Goal: Task Accomplishment & Management: Complete application form

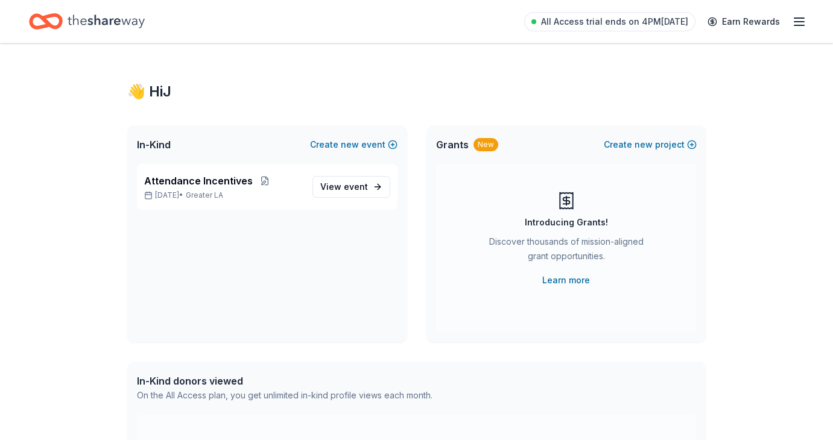
click at [805, 21] on icon "button" at bounding box center [799, 21] width 14 height 14
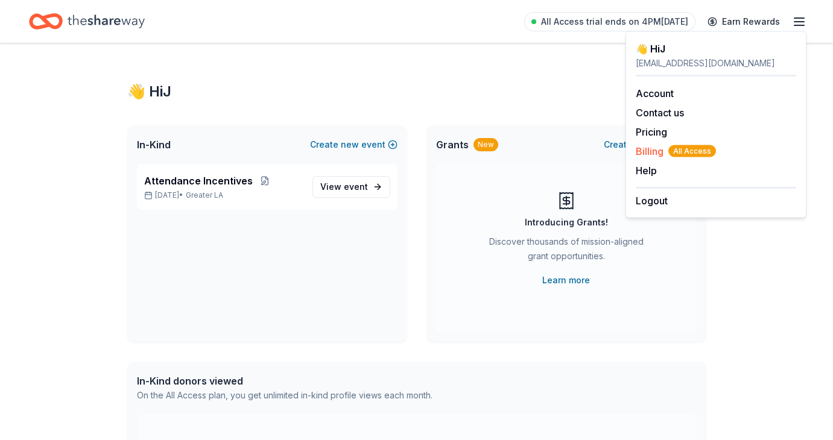
click at [649, 151] on span "Billing All Access" at bounding box center [676, 151] width 80 height 14
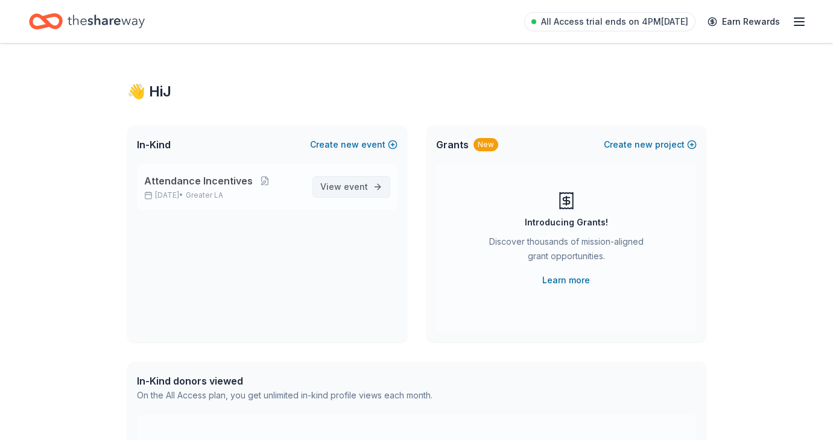
click at [325, 179] on link "View event" at bounding box center [352, 187] width 78 height 22
click at [345, 186] on span "event" at bounding box center [356, 187] width 24 height 10
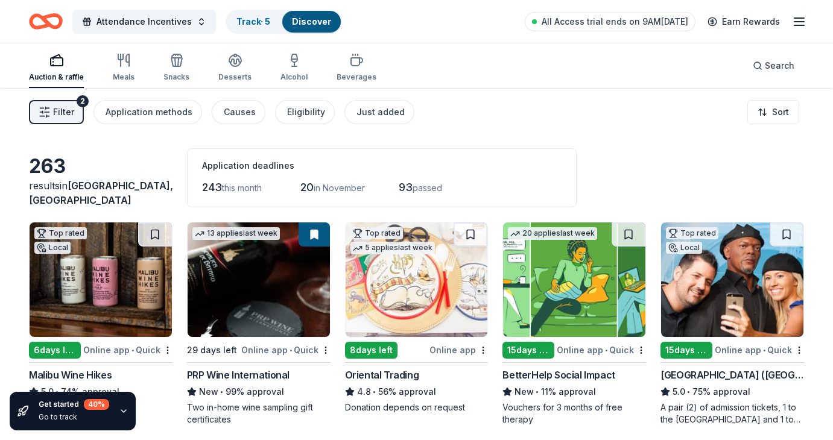
click at [345, 186] on span "in November" at bounding box center [339, 188] width 51 height 10
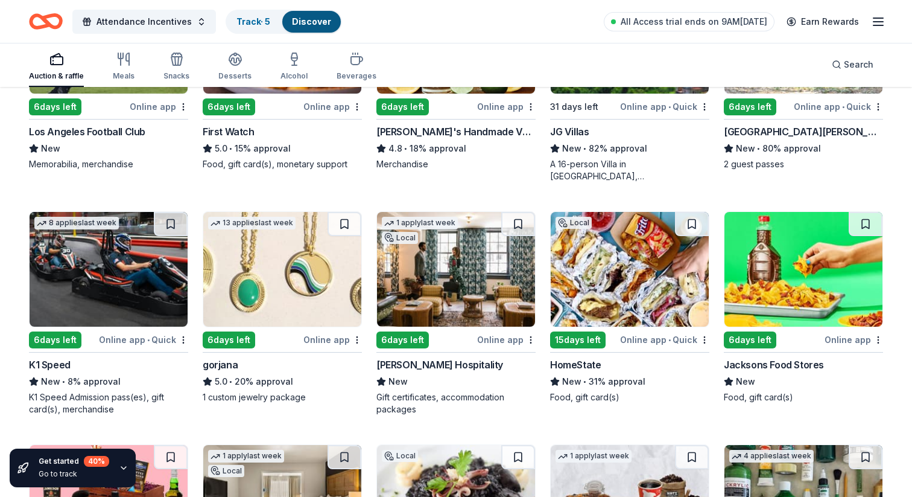
scroll to position [2109, 0]
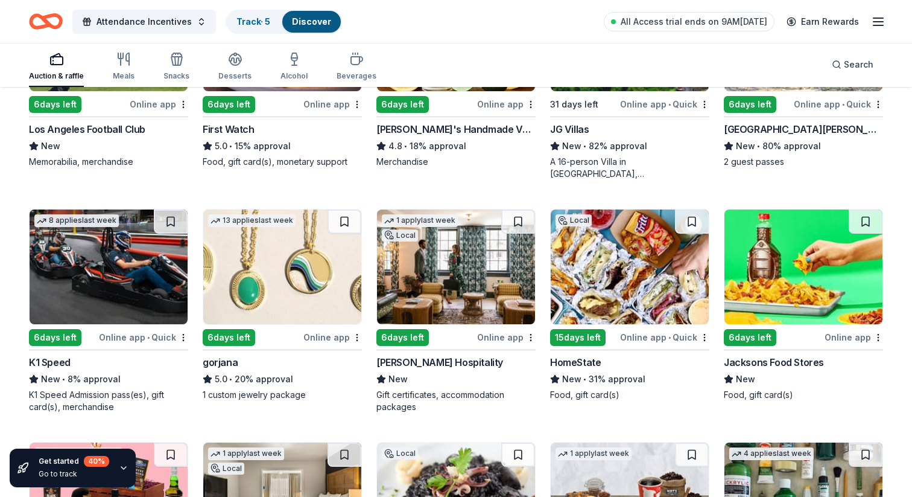
click at [95, 265] on img at bounding box center [109, 266] width 158 height 115
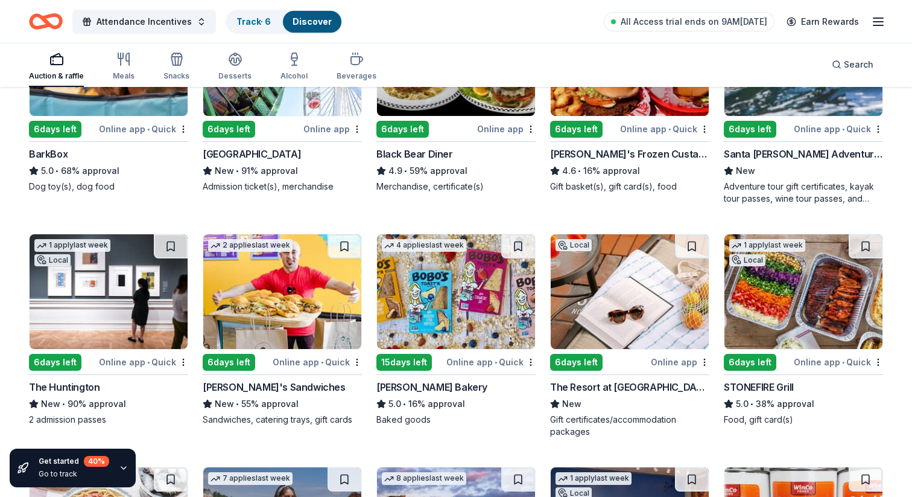
scroll to position [951, 0]
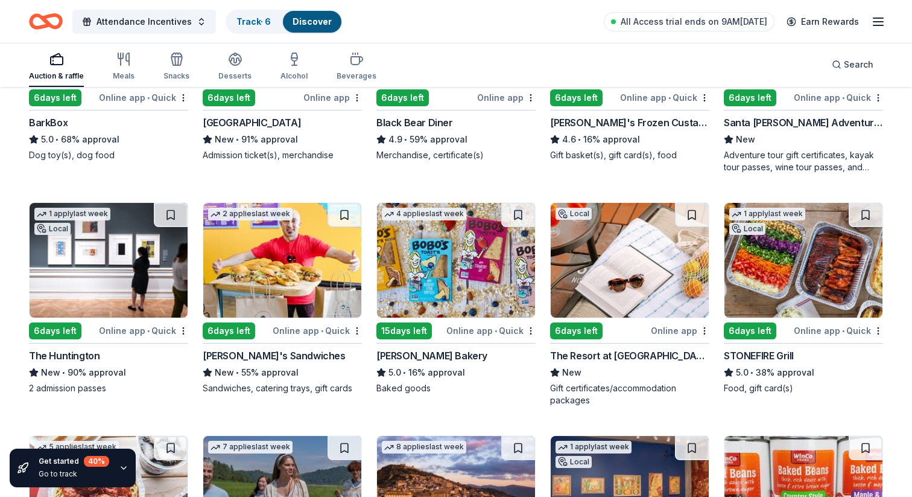
click at [296, 282] on img at bounding box center [282, 260] width 158 height 115
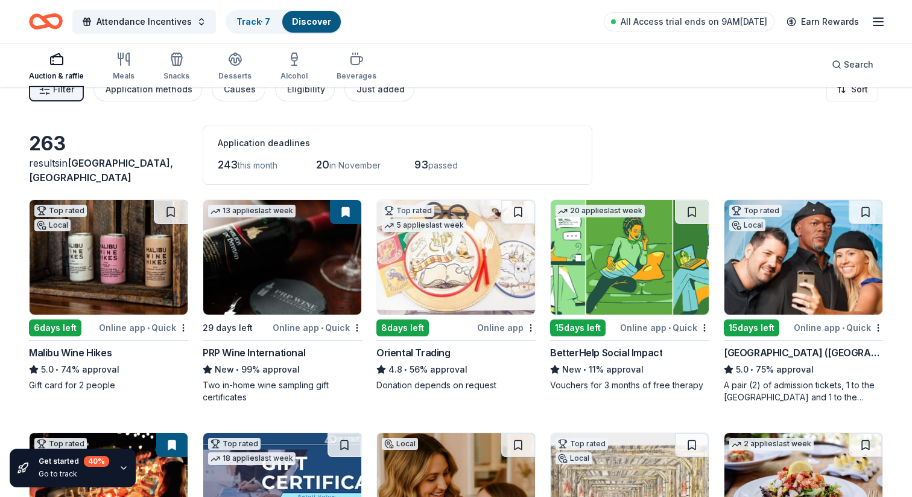
scroll to position [0, 0]
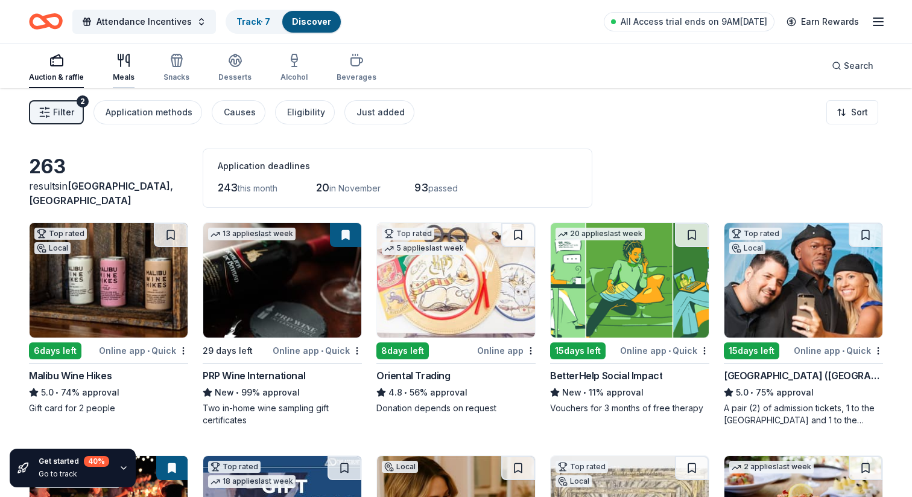
click at [124, 68] on div "Meals" at bounding box center [124, 67] width 22 height 29
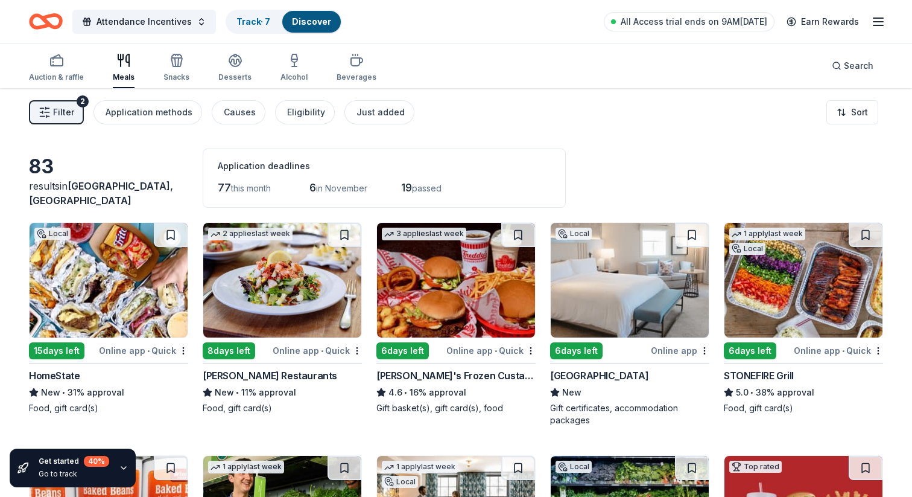
click at [74, 299] on img at bounding box center [109, 280] width 158 height 115
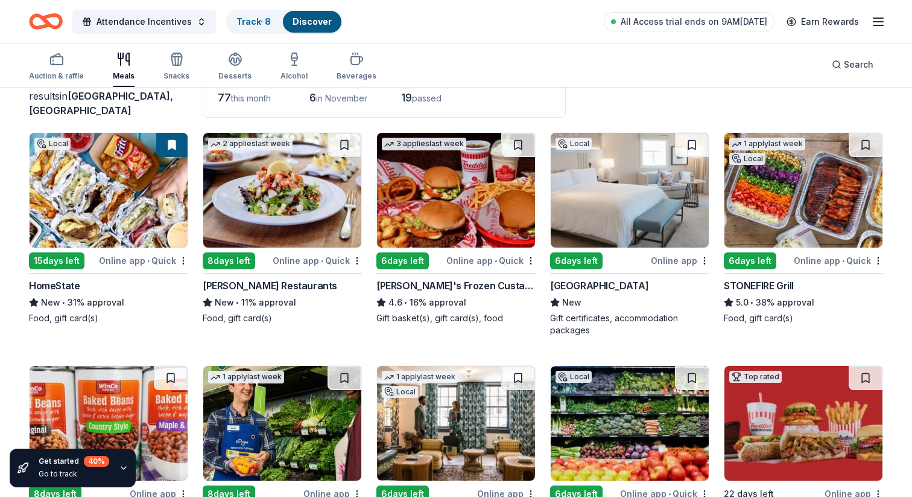
scroll to position [162, 0]
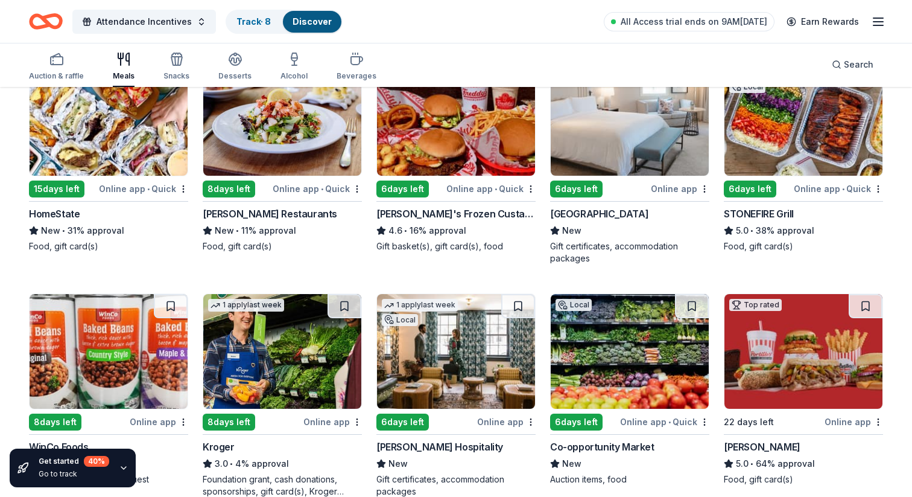
click at [809, 122] on img at bounding box center [804, 118] width 158 height 115
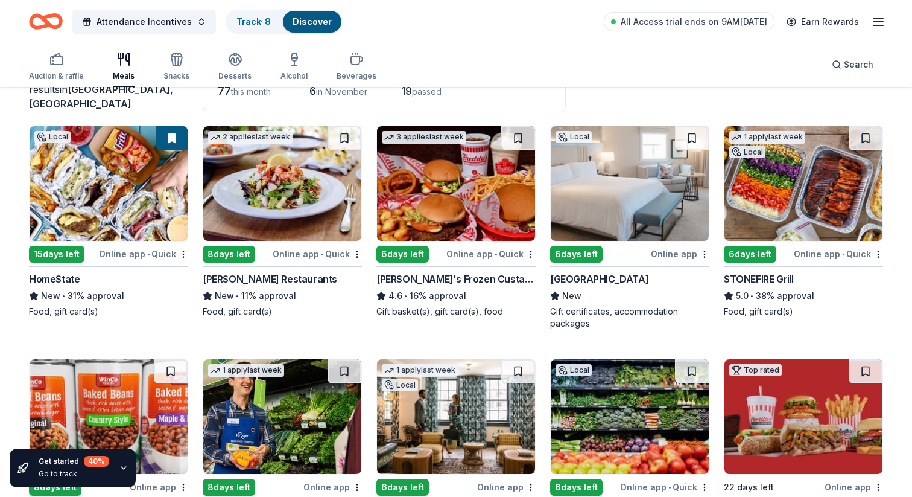
scroll to position [103, 0]
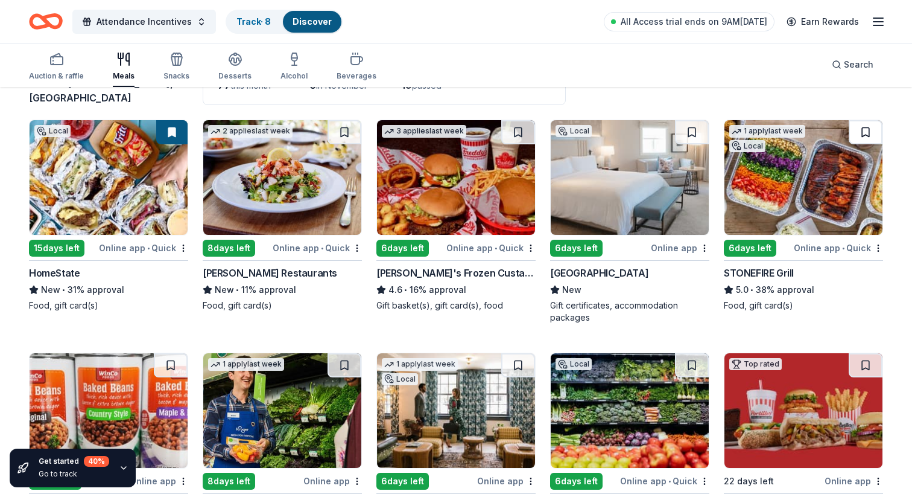
click at [833, 136] on button at bounding box center [866, 132] width 34 height 24
click at [770, 129] on div "1 apply last week" at bounding box center [767, 131] width 76 height 13
click at [791, 164] on img at bounding box center [804, 177] width 158 height 115
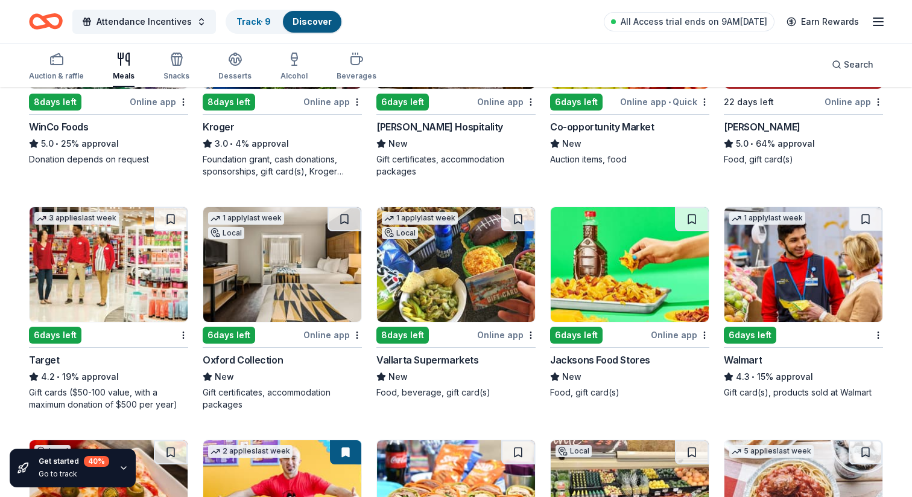
scroll to position [486, 0]
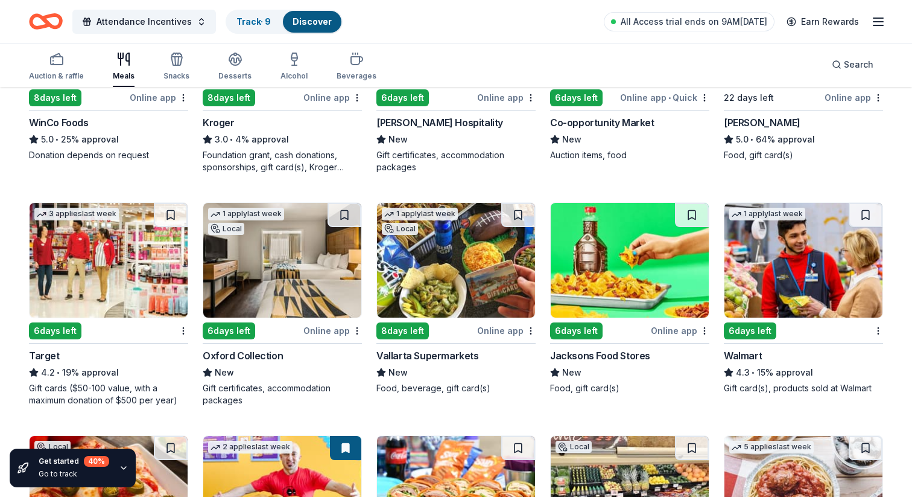
click at [325, 253] on img at bounding box center [282, 260] width 158 height 115
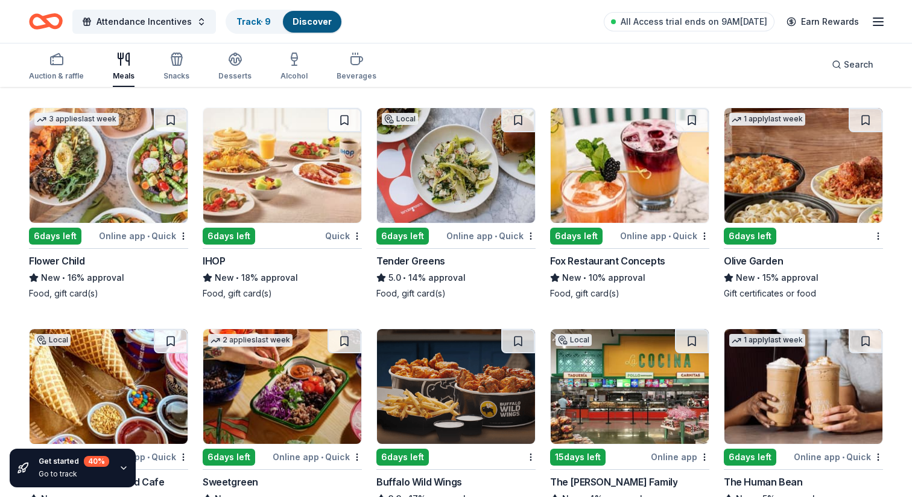
scroll to position [1268, 0]
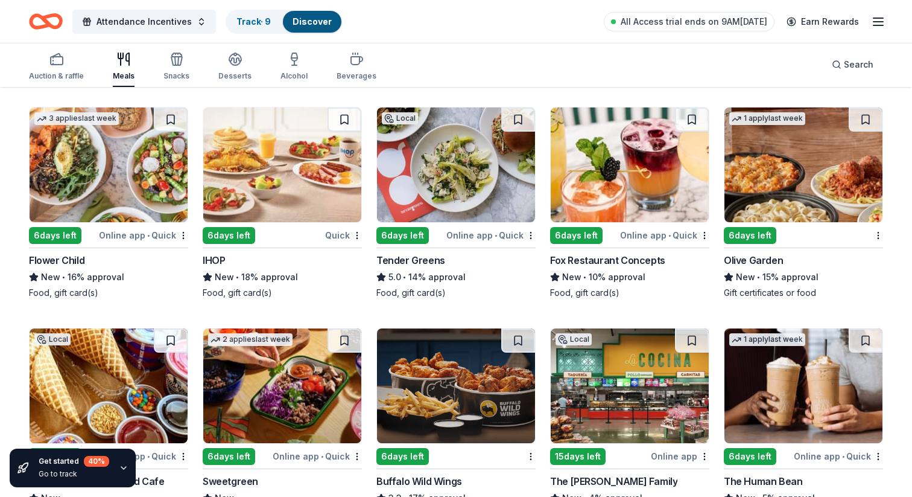
click at [774, 158] on img at bounding box center [804, 164] width 158 height 115
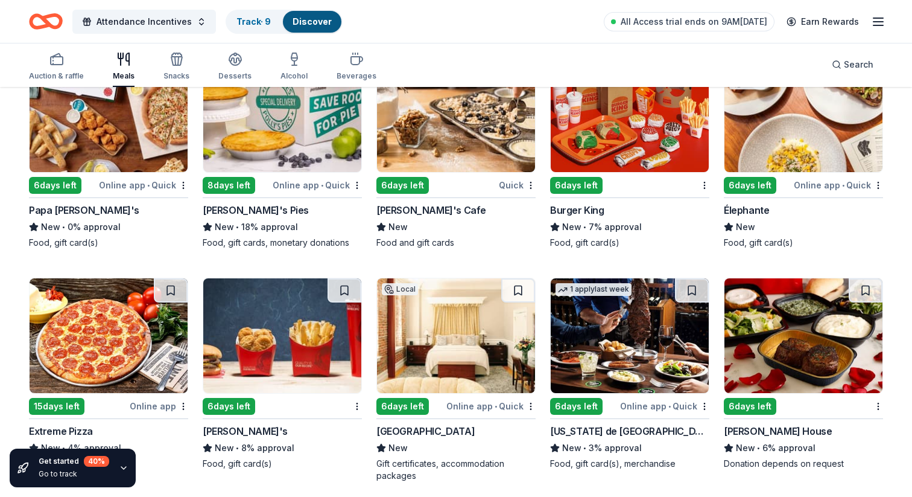
scroll to position [1777, 0]
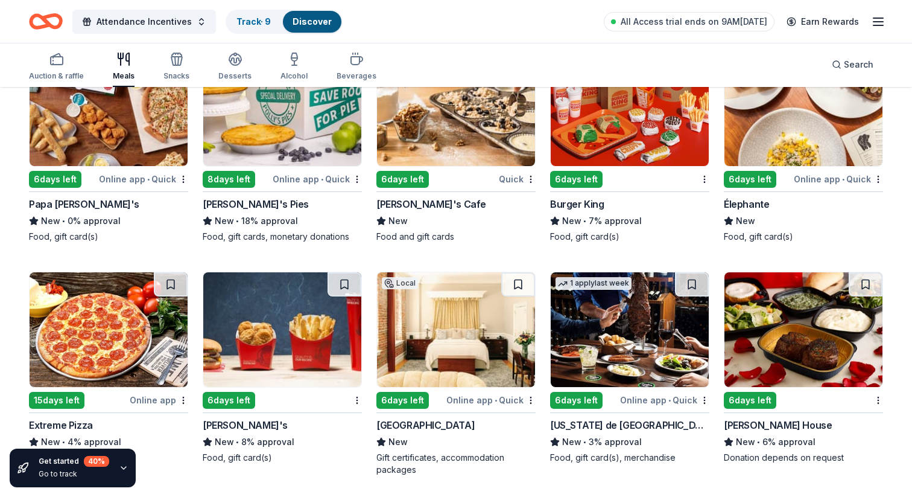
click at [463, 136] on img at bounding box center [456, 108] width 158 height 115
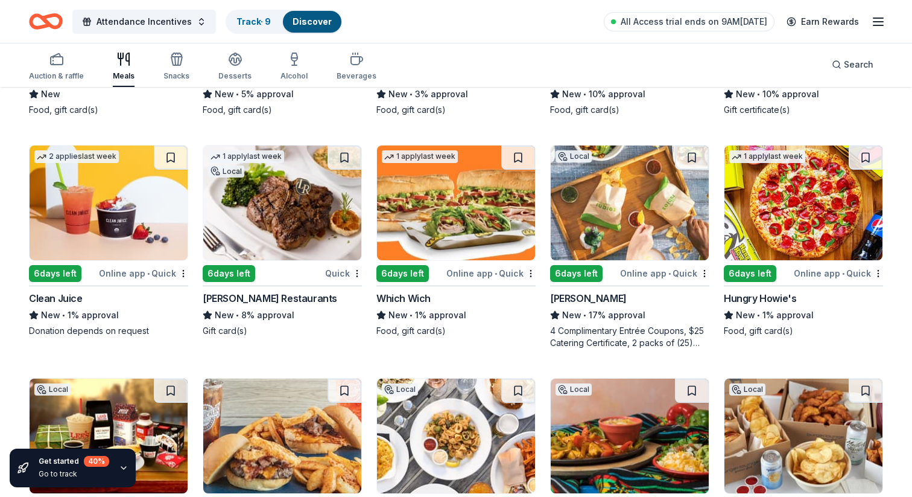
scroll to position [3038, 0]
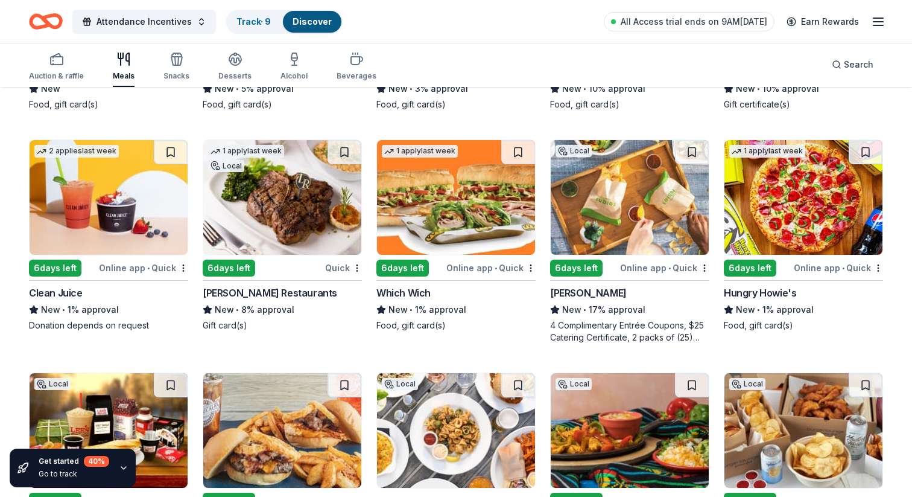
click at [136, 254] on img at bounding box center [109, 197] width 158 height 115
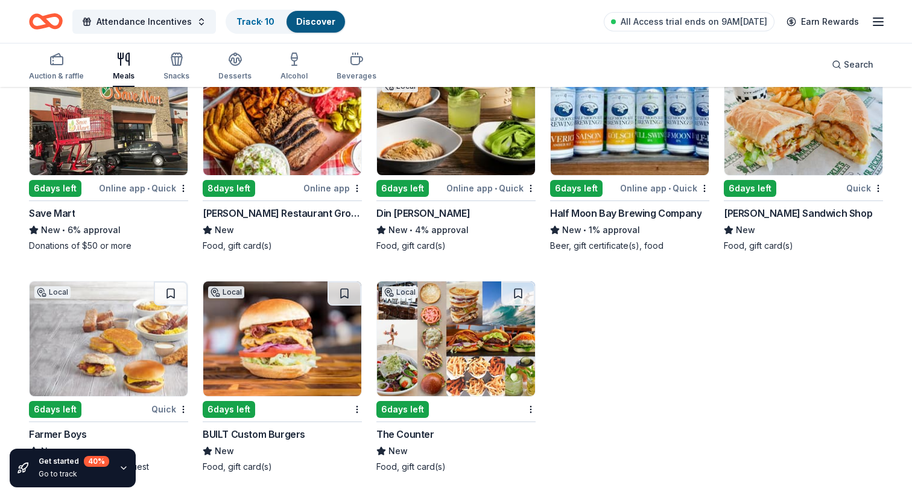
scroll to position [3583, 0]
click at [112, 340] on img at bounding box center [109, 338] width 158 height 115
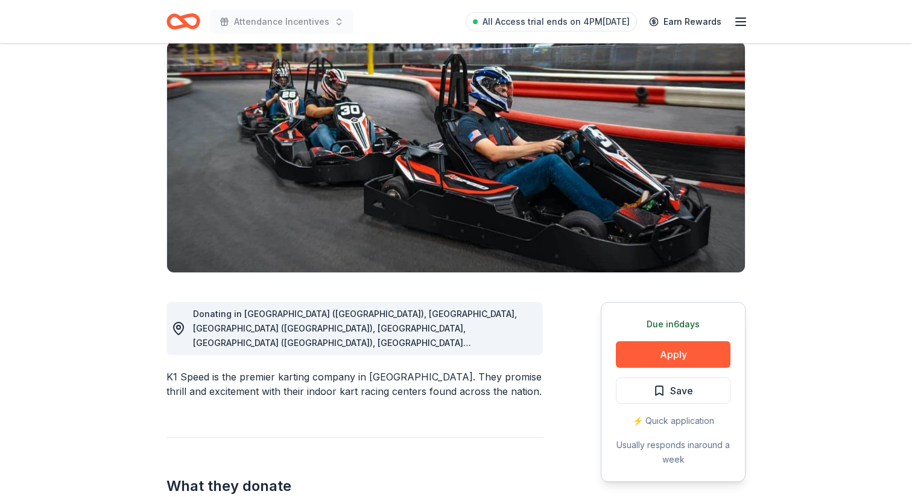
scroll to position [246, 0]
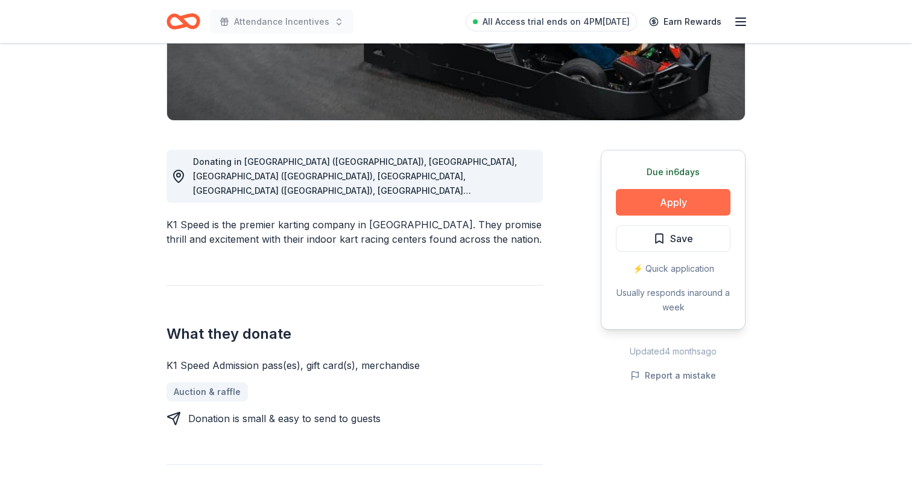
click at [667, 200] on button "Apply" at bounding box center [673, 202] width 115 height 27
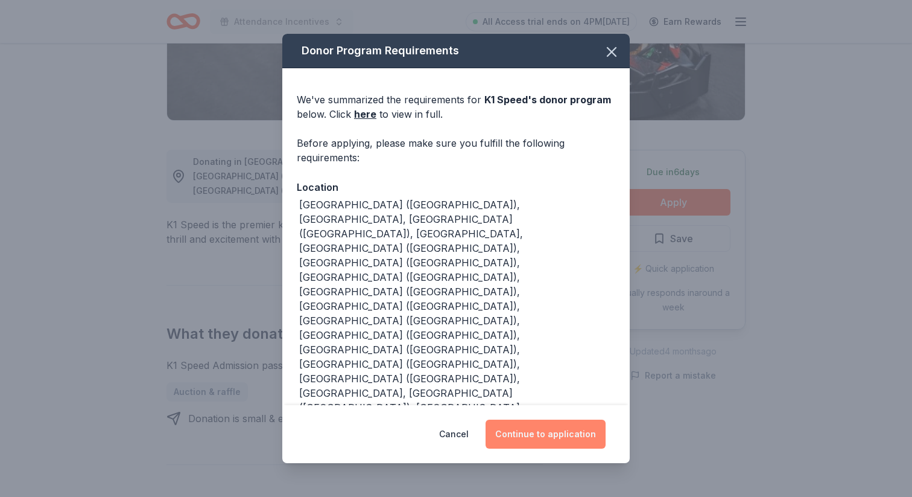
click at [538, 431] on button "Continue to application" at bounding box center [546, 433] width 120 height 29
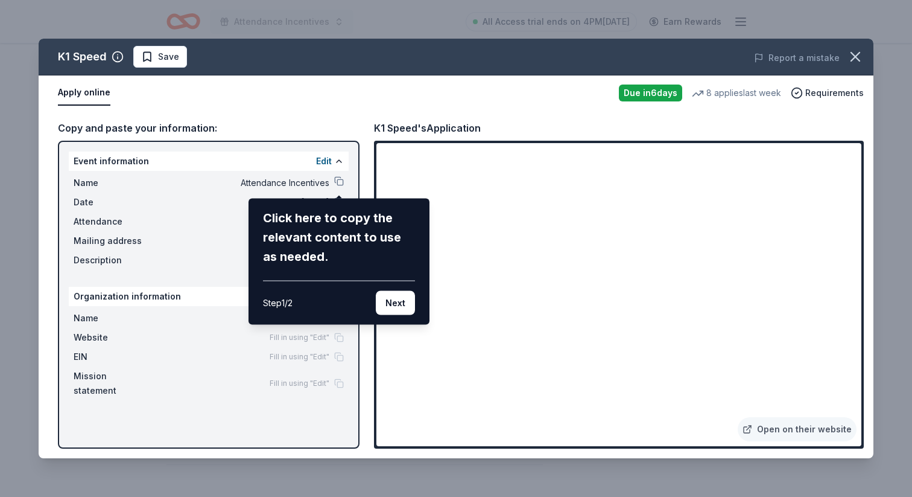
click at [338, 179] on div "K1 Speed Save Report a mistake Apply online Due in 6 days 8 applies last week R…" at bounding box center [456, 248] width 835 height 419
click at [391, 313] on button "Next" at bounding box center [395, 303] width 39 height 24
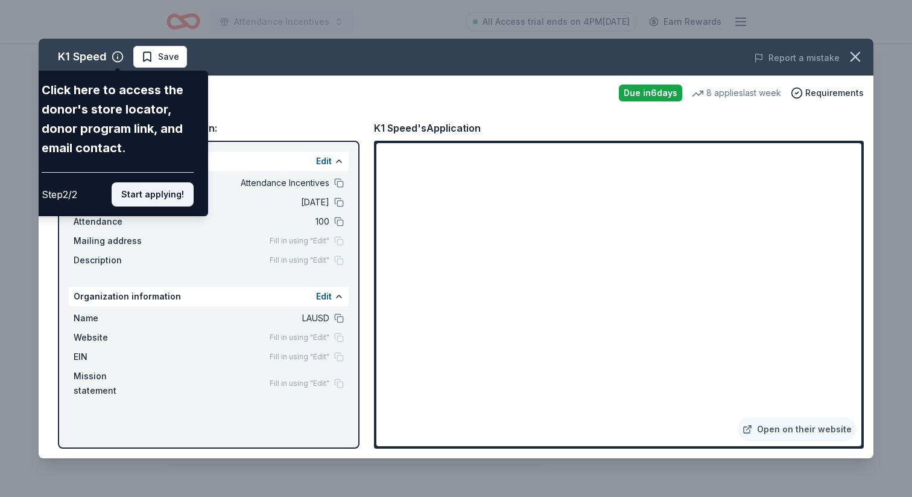
click at [169, 189] on button "Start applying!" at bounding box center [153, 194] width 82 height 24
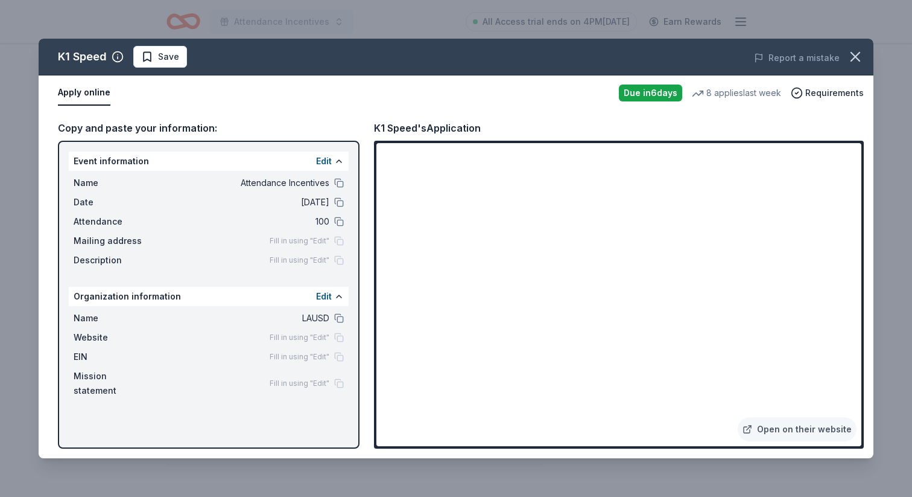
click at [643, 425] on div "K1 Speed Save Report a mistake Apply online Due in 6 days 8 applies last week R…" at bounding box center [456, 248] width 835 height 419
click at [340, 356] on div "Fill in using "Edit"" at bounding box center [307, 357] width 74 height 10
click at [327, 297] on button "Edit" at bounding box center [324, 296] width 16 height 14
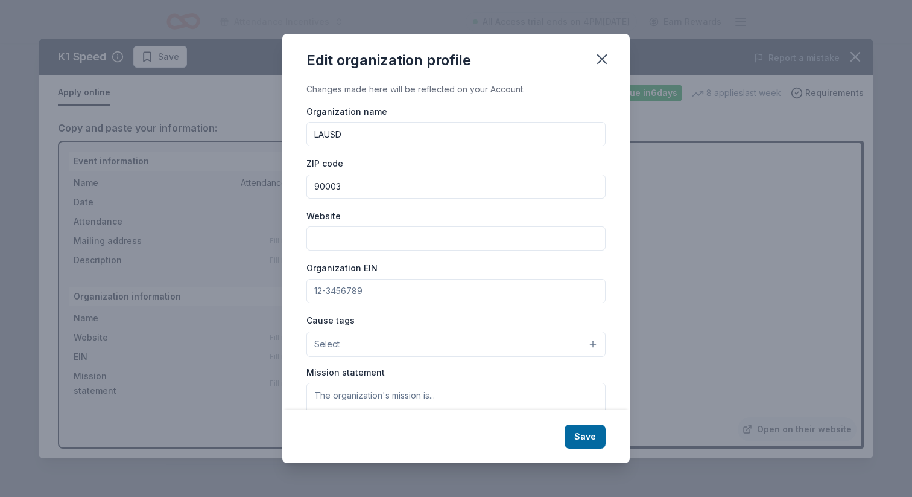
click at [319, 289] on input "Organization EIN" at bounding box center [456, 291] width 299 height 24
paste input "[US_EMPLOYER_IDENTIFICATION_NUMBER]"
type input "[US_EMPLOYER_IDENTIFICATION_NUMBER]"
click at [345, 335] on button "Select" at bounding box center [456, 343] width 299 height 25
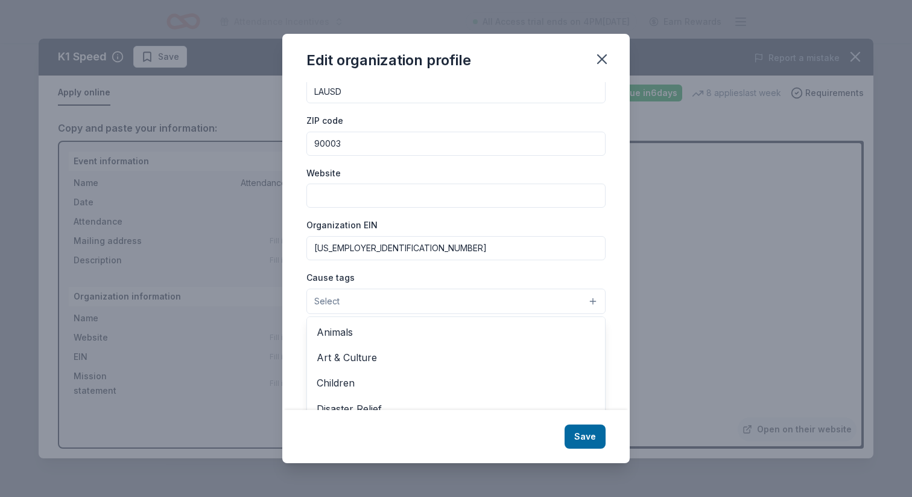
scroll to position [72, 0]
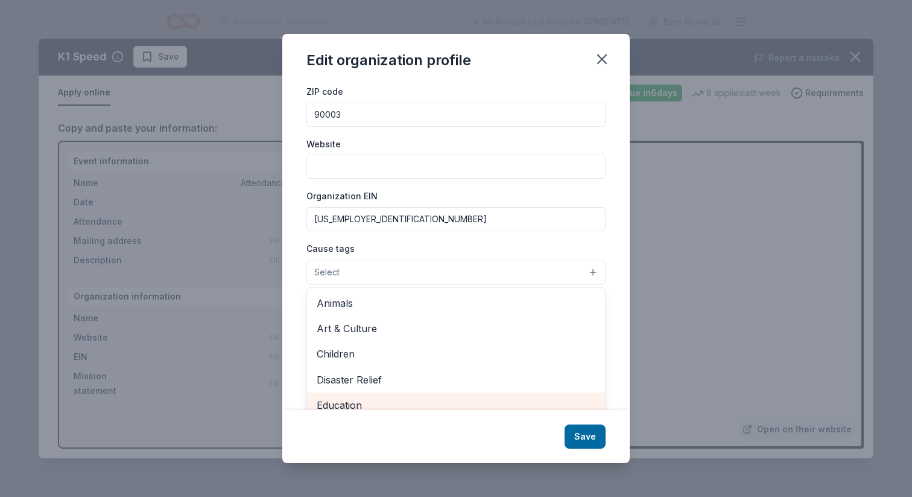
click at [344, 402] on span "Education" at bounding box center [456, 405] width 279 height 16
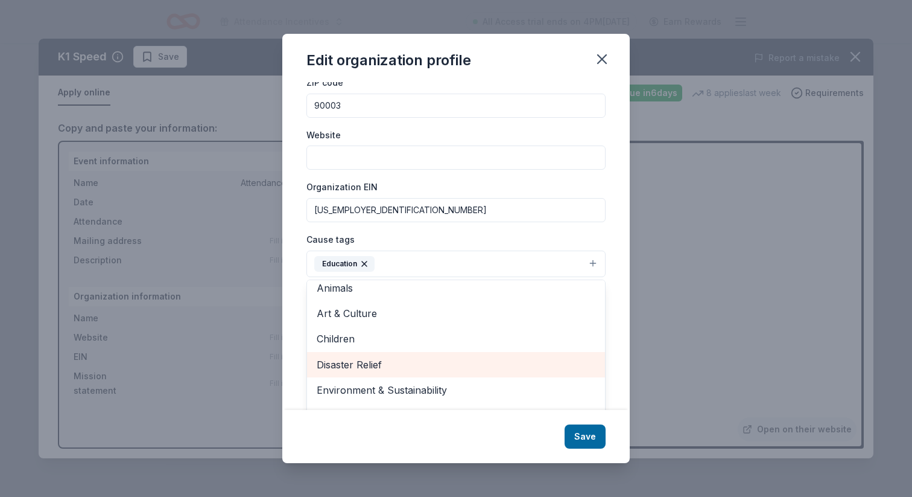
scroll to position [2, 0]
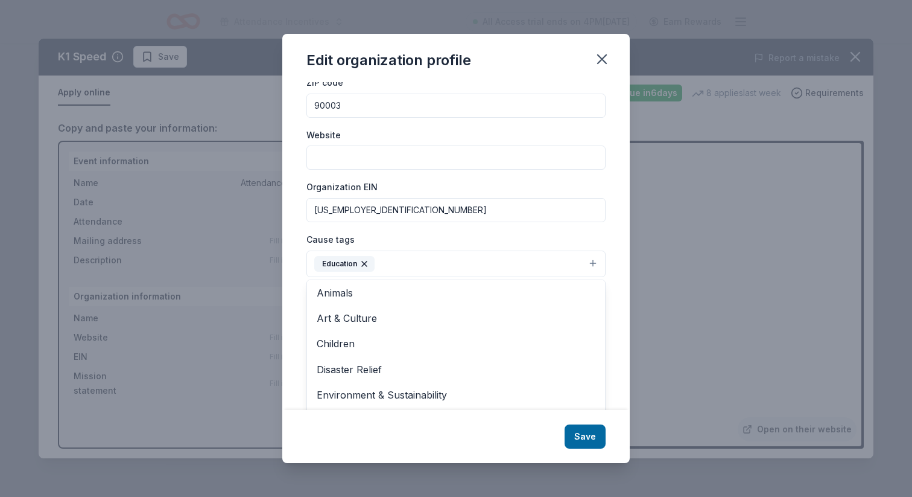
click at [295, 307] on div "Changes made here will be reflected on your Account. Organization name LAUSD ZI…" at bounding box center [456, 246] width 348 height 328
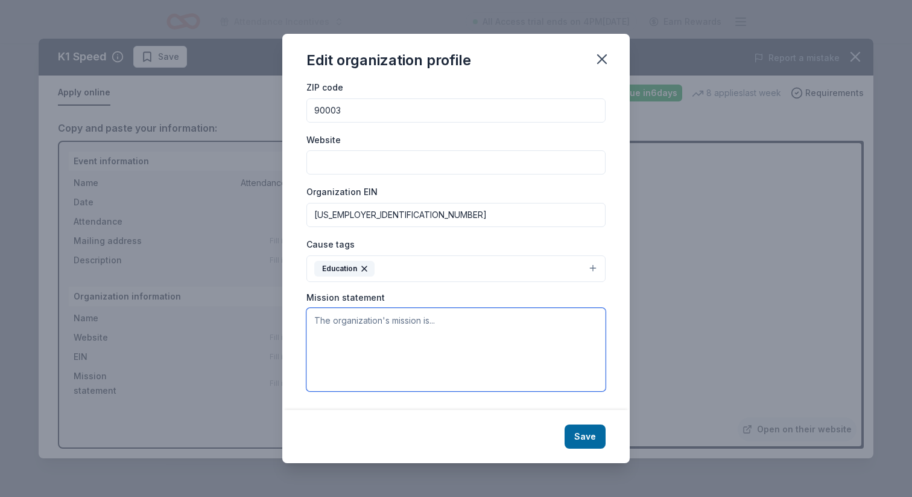
click at [396, 317] on textarea at bounding box center [456, 349] width 299 height 83
click at [587, 443] on button "Save" at bounding box center [585, 436] width 41 height 24
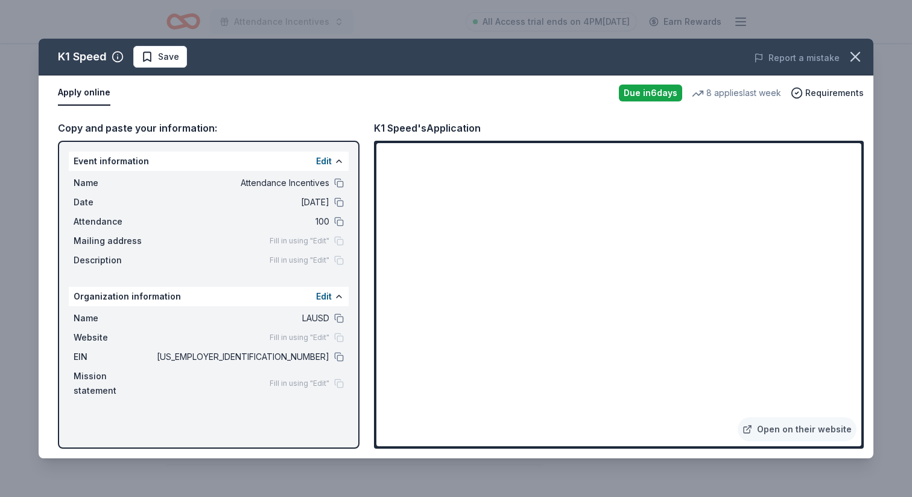
click at [343, 243] on div "Fill in using "Edit"" at bounding box center [307, 241] width 74 height 10
click at [334, 241] on div "Fill in using "Edit"" at bounding box center [307, 241] width 74 height 10
click at [328, 156] on button "Edit" at bounding box center [324, 161] width 16 height 14
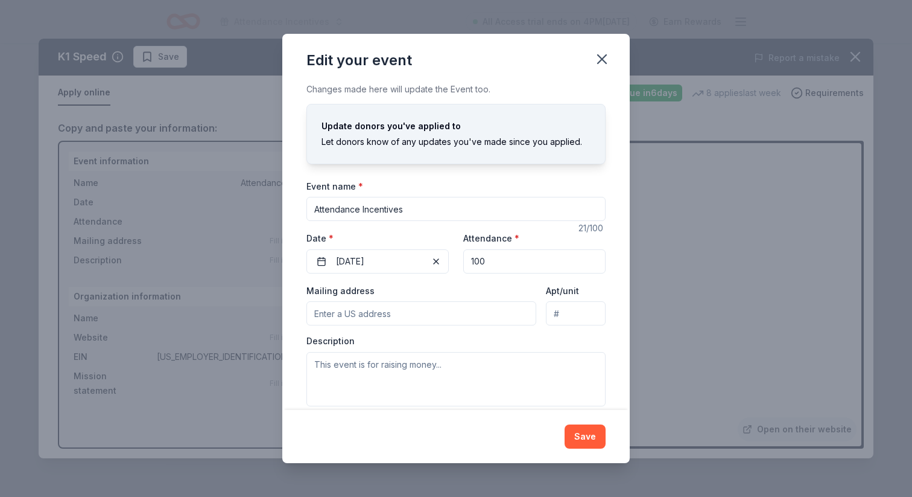
click at [342, 316] on input "Mailing address" at bounding box center [422, 313] width 230 height 24
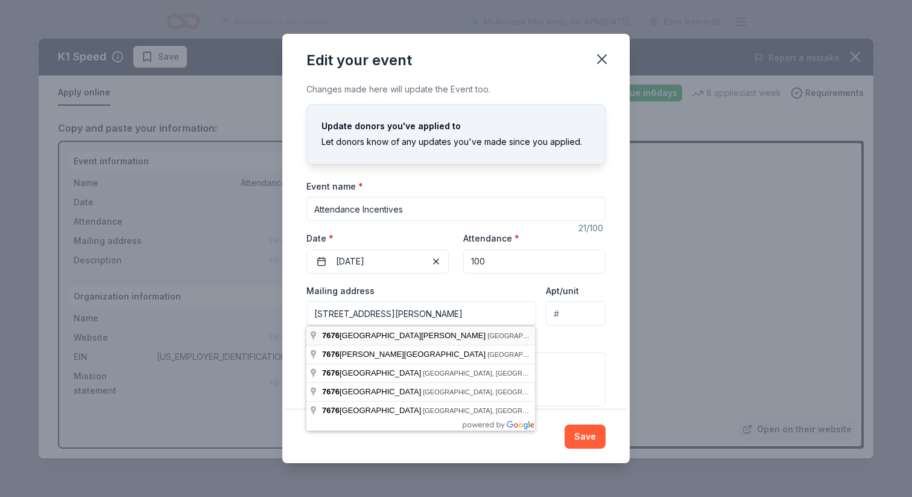
type input "7676 San Pedro Street, Los Angeles, CA, 90003"
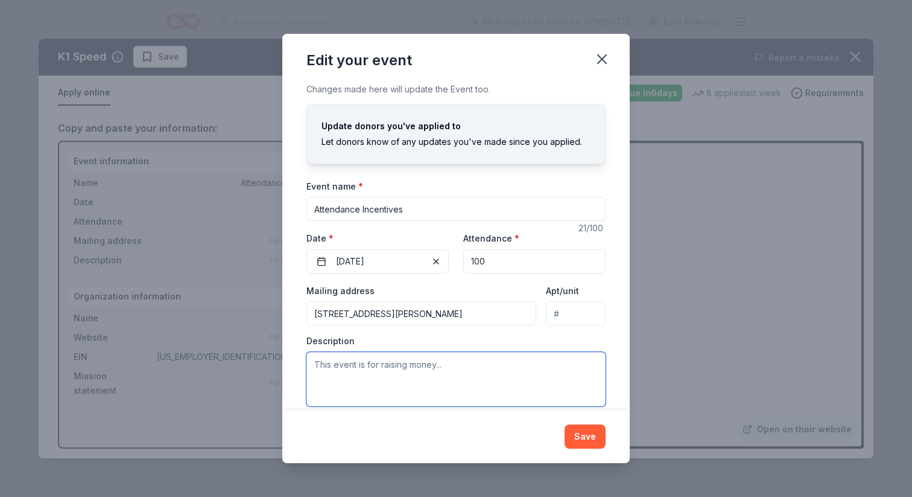
click at [370, 370] on textarea at bounding box center [456, 379] width 299 height 54
paste textarea "Day of Wellness for Girls – A day dedicated to promoting emotional well-being, …"
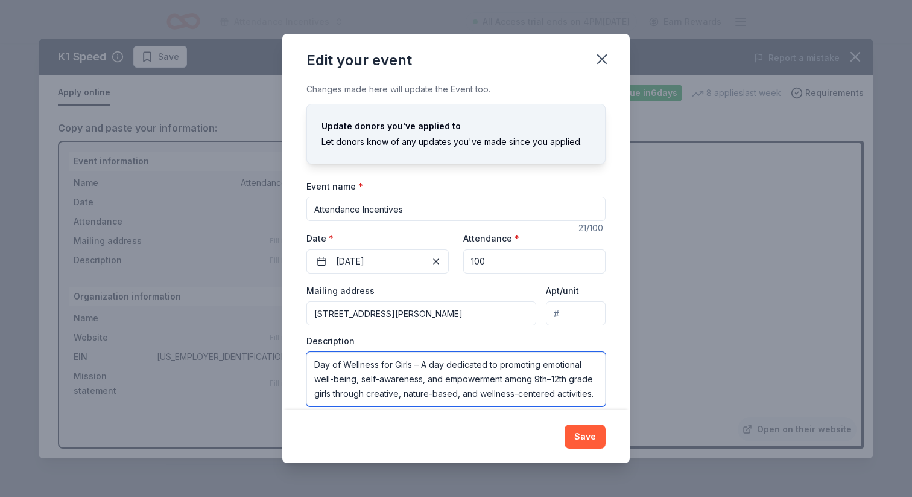
scroll to position [0, 0]
drag, startPoint x: 414, startPoint y: 367, endPoint x: 384, endPoint y: 367, distance: 29.6
click at [384, 367] on textarea "Day of Wellness for Girls – A day dedicated to promoting emotional well-being, …" at bounding box center [456, 379] width 299 height 54
click at [440, 402] on textarea "Day of Wellness– A day dedicated to promoting emotional well-being, self-awaren…" at bounding box center [456, 379] width 299 height 54
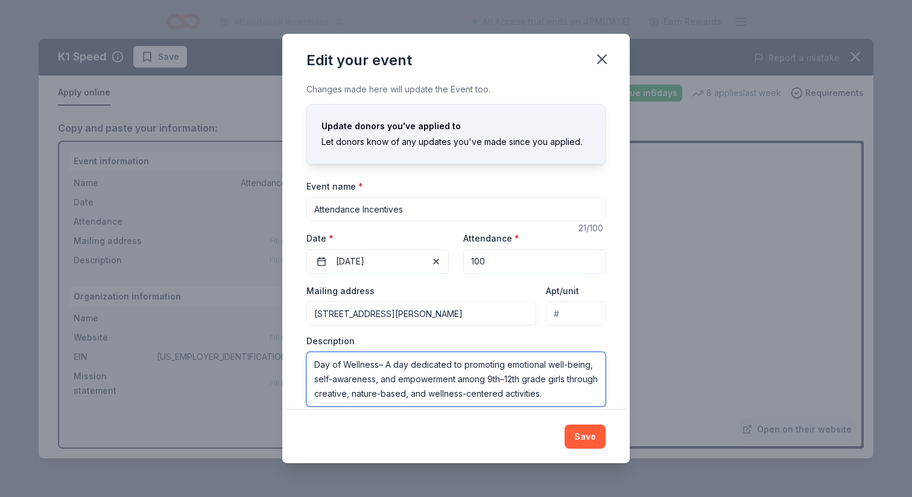
scroll to position [0, 0]
drag, startPoint x: 570, startPoint y: 381, endPoint x: 550, endPoint y: 381, distance: 19.9
click at [550, 381] on textarea "Day of Wellness– A day dedicated to promoting emotional well-being, self-awaren…" at bounding box center [456, 379] width 299 height 54
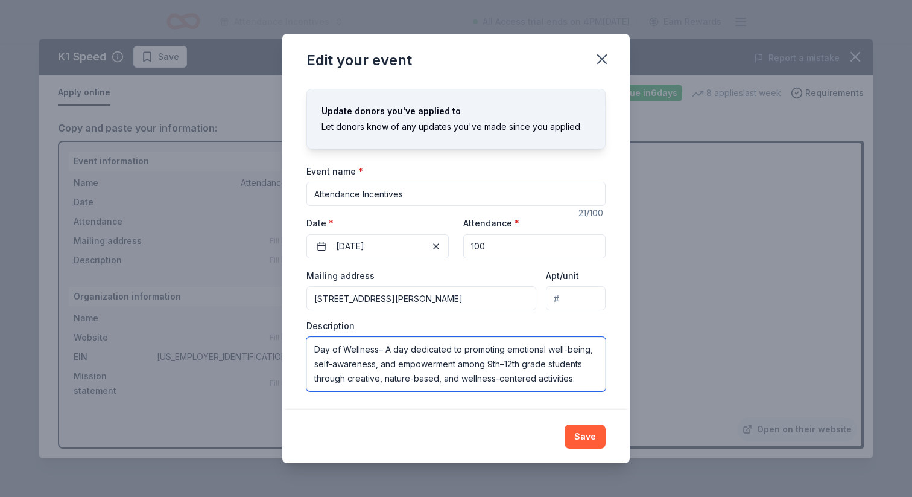
click at [583, 382] on textarea "Day of Wellness– A day dedicated to promoting emotional well-being, self-awaren…" at bounding box center [456, 364] width 299 height 54
click at [506, 349] on textarea "Day of Wellness– A day dedicated to promoting emotional well-being, self-awaren…" at bounding box center [456, 364] width 299 height 54
type textarea "Day of Wellness– A day dedicated to promoting attendance, emotional well-being,…"
click at [580, 437] on button "Save" at bounding box center [585, 436] width 41 height 24
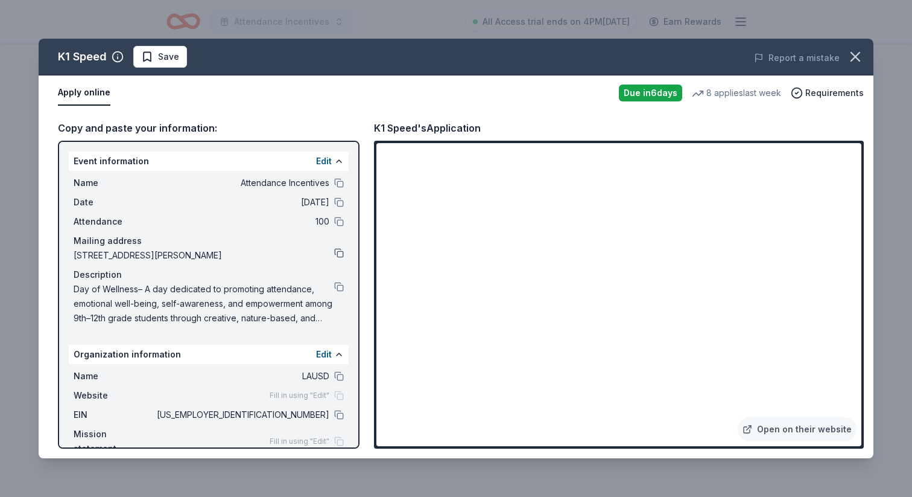
click at [340, 256] on button at bounding box center [339, 253] width 10 height 10
click at [164, 57] on span "Save" at bounding box center [168, 56] width 21 height 14
click at [171, 60] on html "Attendance Incentives All Access trial ends on 4PM, 10/22 Earn Rewards Due in 6…" at bounding box center [456, 2] width 912 height 497
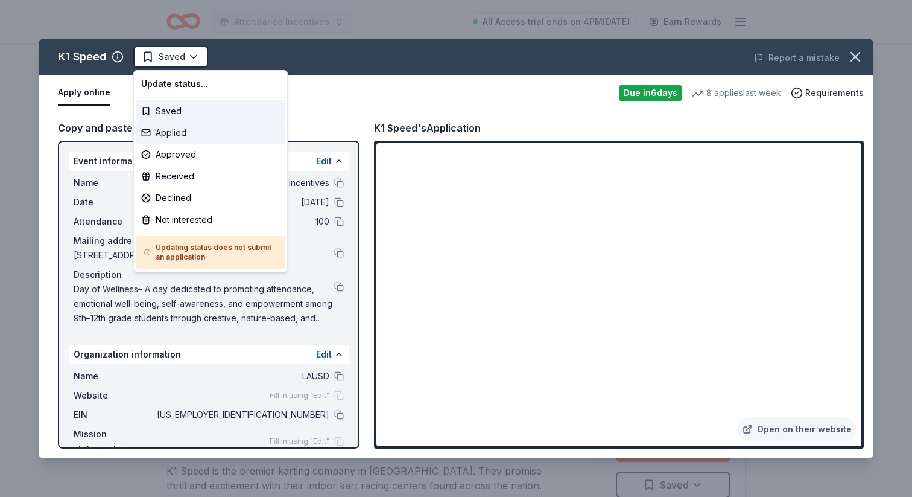
click at [176, 132] on div "Applied" at bounding box center [210, 133] width 148 height 22
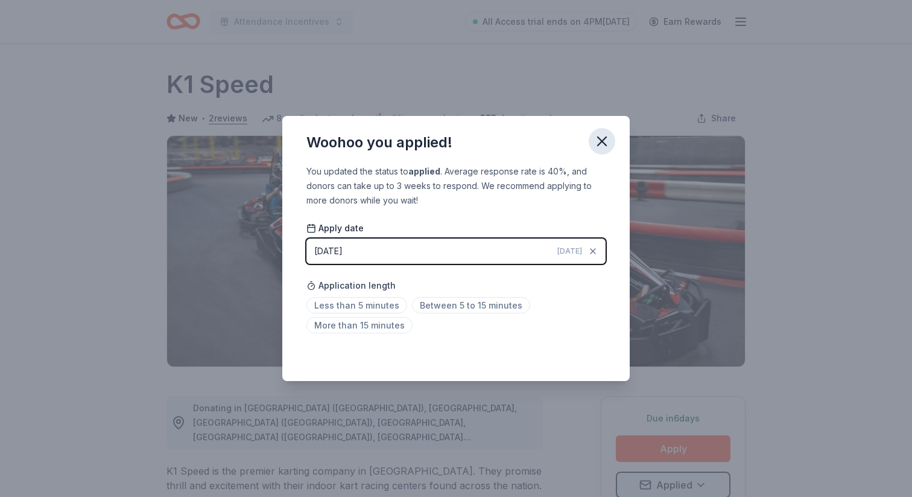
click at [602, 139] on icon "button" at bounding box center [602, 141] width 17 height 17
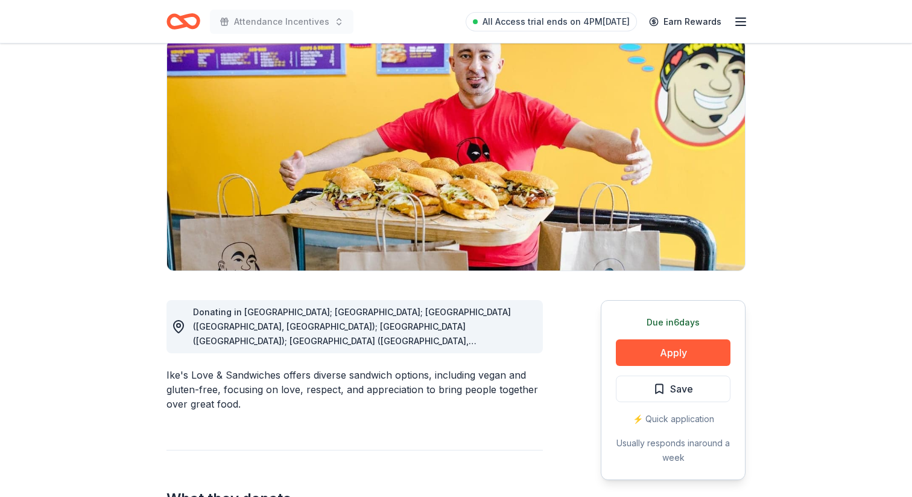
scroll to position [169, 0]
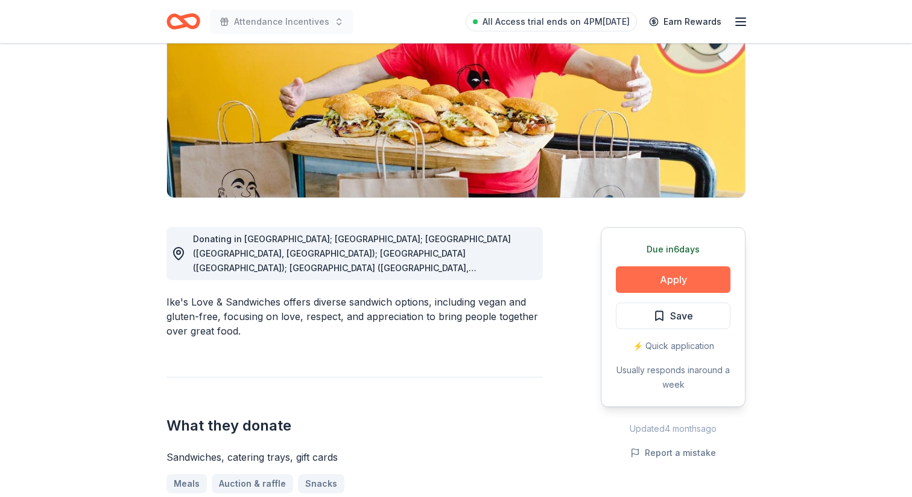
click at [656, 282] on button "Apply" at bounding box center [673, 279] width 115 height 27
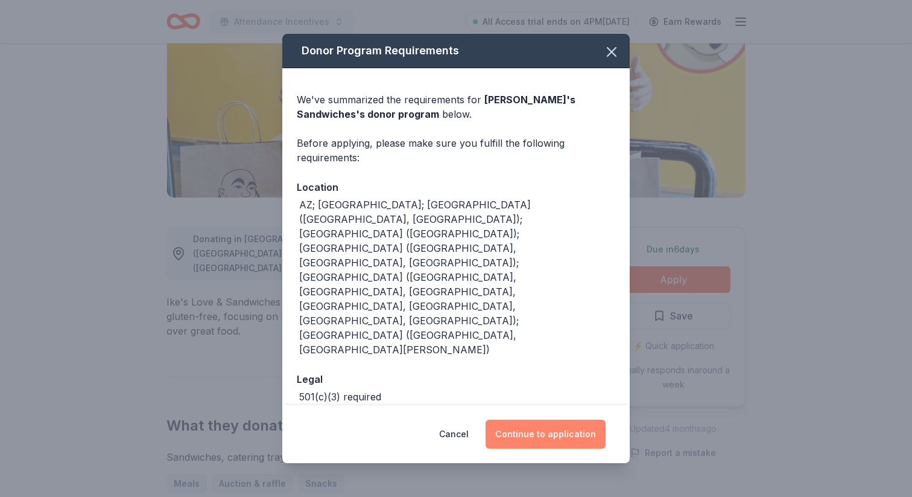
click at [589, 419] on button "Continue to application" at bounding box center [546, 433] width 120 height 29
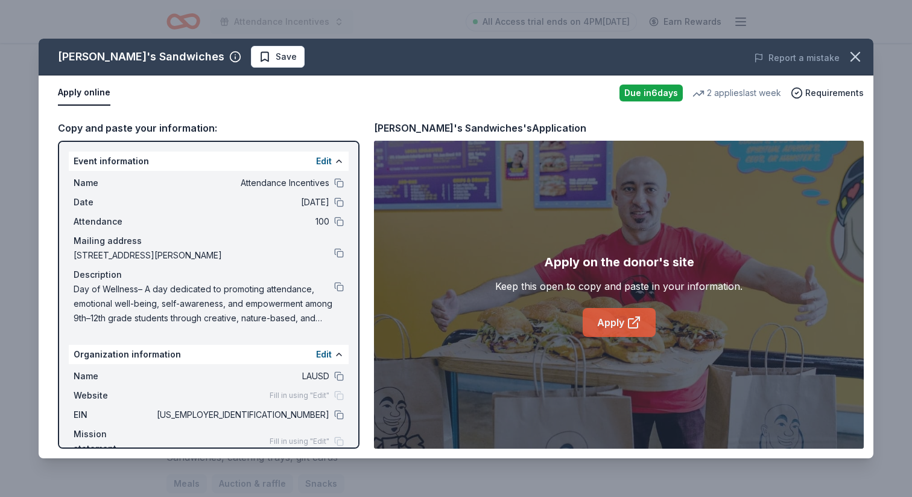
click at [602, 322] on link "Apply" at bounding box center [619, 322] width 73 height 29
click at [339, 413] on button at bounding box center [339, 415] width 10 height 10
drag, startPoint x: 856, startPoint y: 53, endPoint x: 757, endPoint y: 119, distance: 118.8
click at [757, 119] on div "Ike's Sandwiches Save Report a mistake Apply online Due in 6 days 2 applies las…" at bounding box center [456, 248] width 835 height 419
click at [618, 335] on link "Apply" at bounding box center [619, 322] width 73 height 29
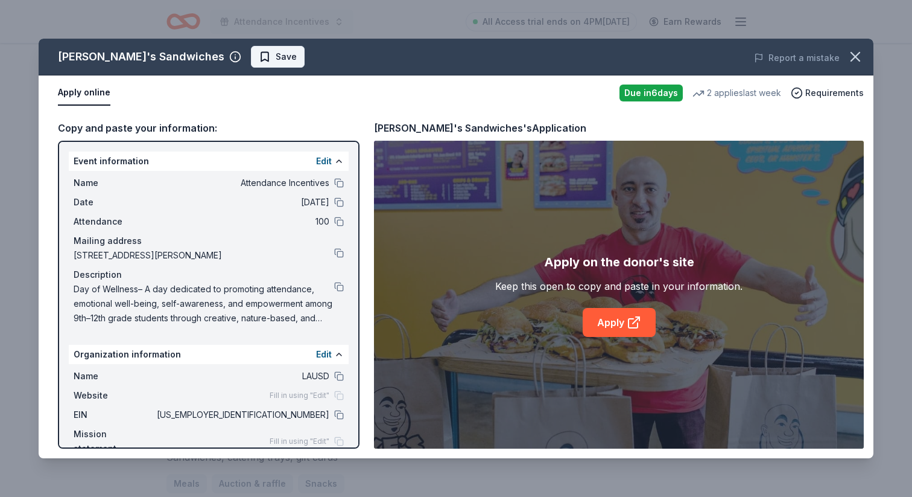
click at [276, 59] on span "Save" at bounding box center [286, 56] width 21 height 14
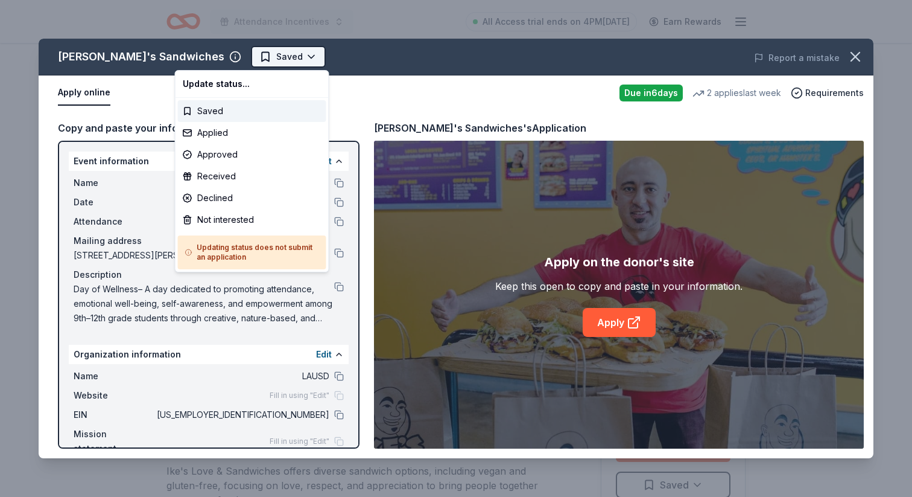
scroll to position [0, 0]
click at [226, 61] on html "Attendance Incentives All Access trial ends on 4PM, 10/22 Earn Rewards Due in 6…" at bounding box center [456, 248] width 912 height 497
click at [211, 132] on div "Applied" at bounding box center [252, 133] width 148 height 22
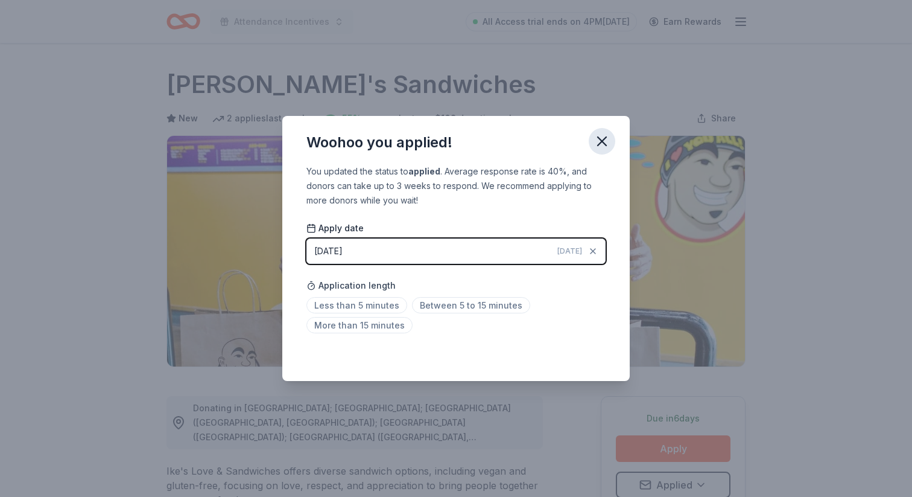
click at [602, 143] on icon "button" at bounding box center [602, 141] width 17 height 17
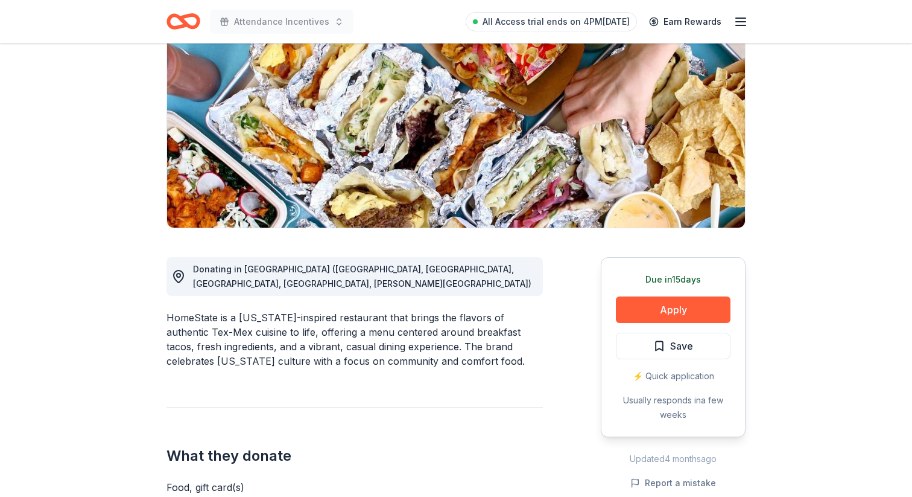
scroll to position [144, 0]
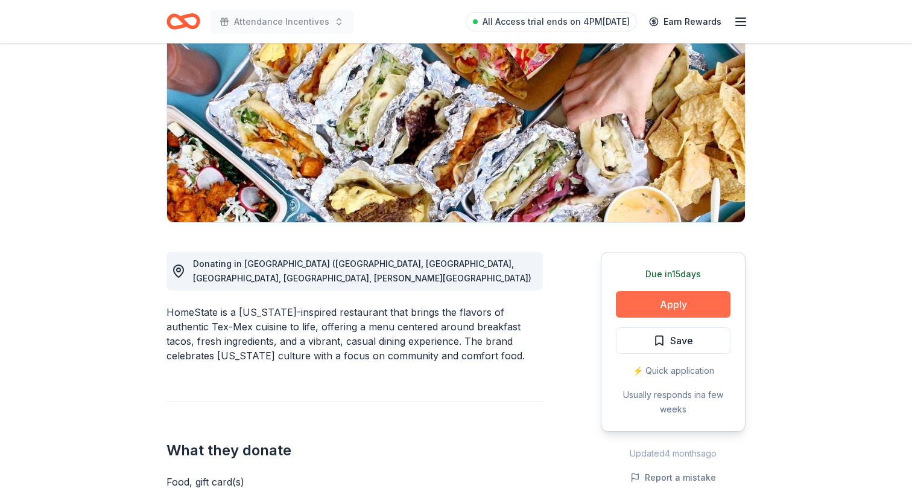
click at [695, 305] on button "Apply" at bounding box center [673, 304] width 115 height 27
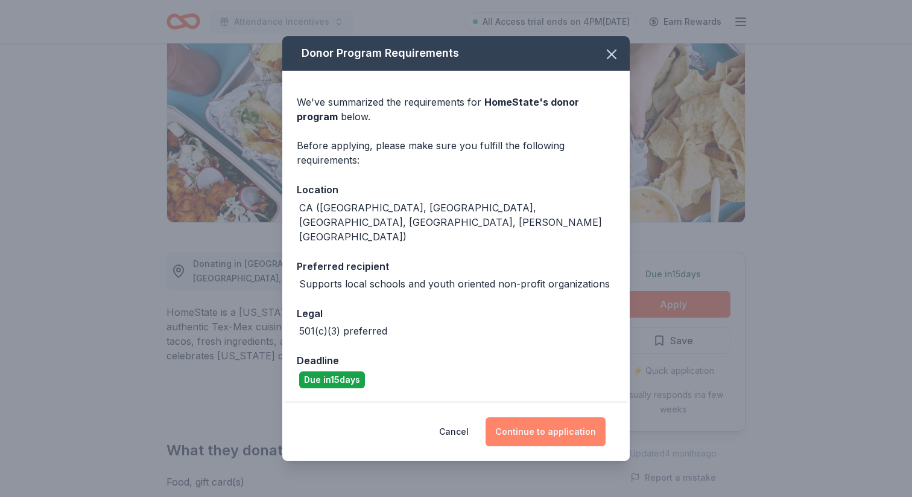
click at [524, 420] on button "Continue to application" at bounding box center [546, 431] width 120 height 29
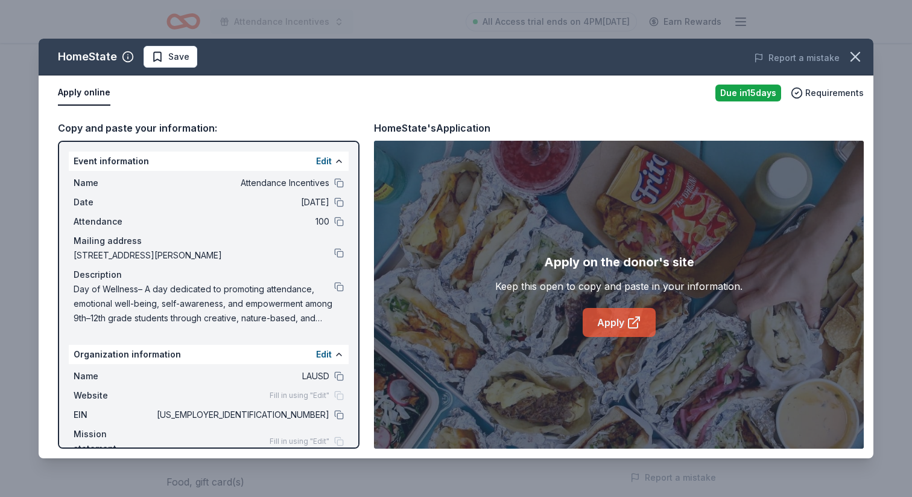
click at [603, 322] on link "Apply" at bounding box center [619, 322] width 73 height 29
click at [186, 57] on span "Save" at bounding box center [178, 56] width 21 height 14
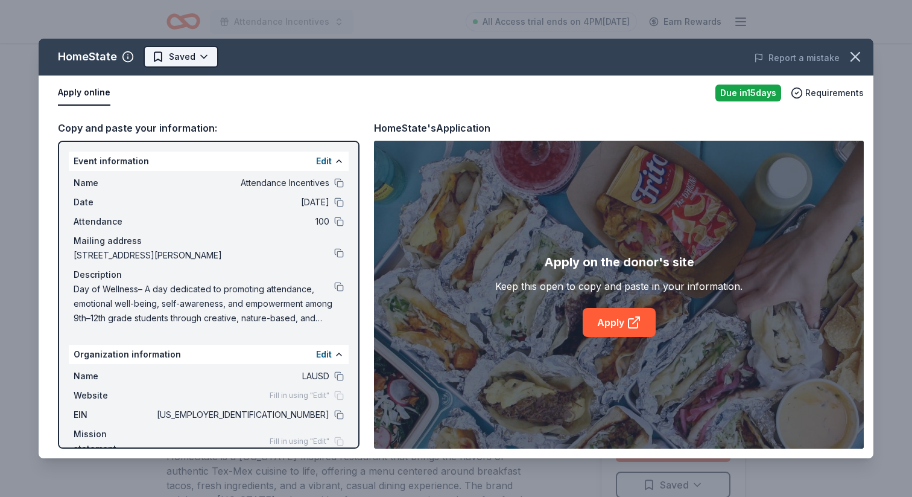
click at [199, 55] on html "Attendance Incentives All Access trial ends on 4PM[DATE] Earn Rewards Due [DATE…" at bounding box center [456, 248] width 912 height 497
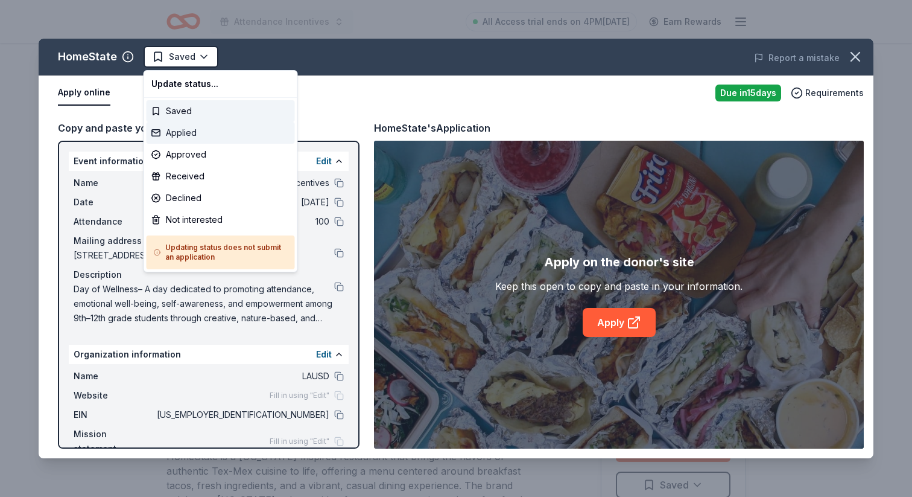
click at [188, 138] on div "Applied" at bounding box center [221, 133] width 148 height 22
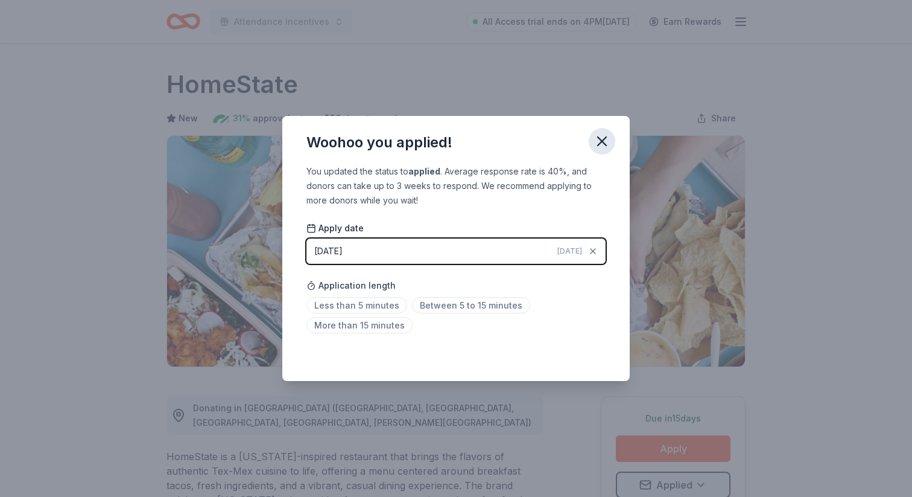
click at [608, 138] on icon "button" at bounding box center [602, 141] width 17 height 17
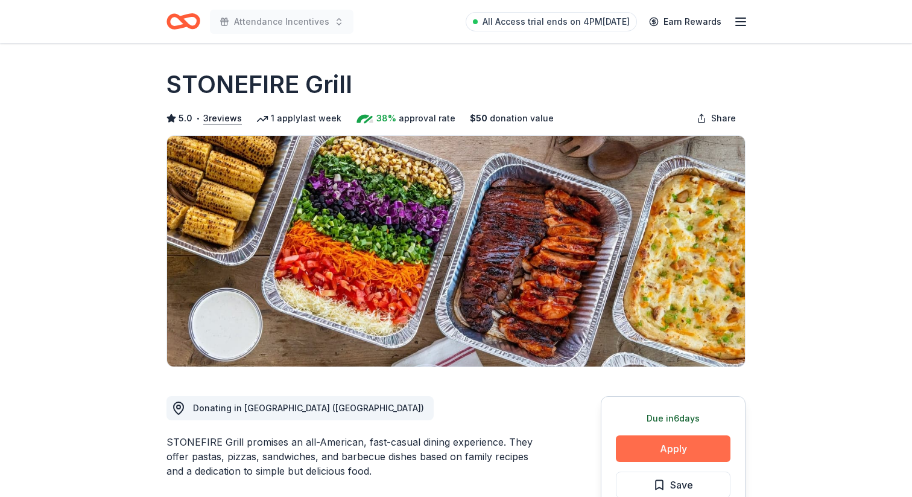
click at [652, 445] on button "Apply" at bounding box center [673, 448] width 115 height 27
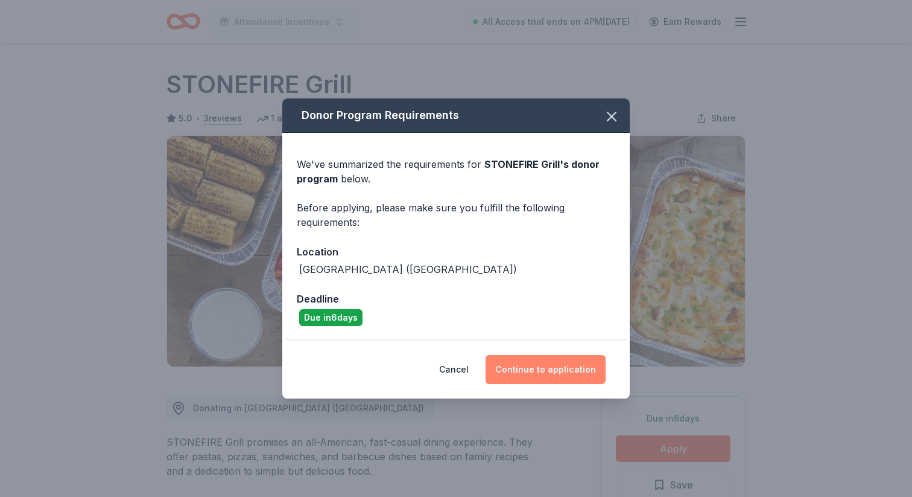
click at [544, 377] on button "Continue to application" at bounding box center [546, 369] width 120 height 29
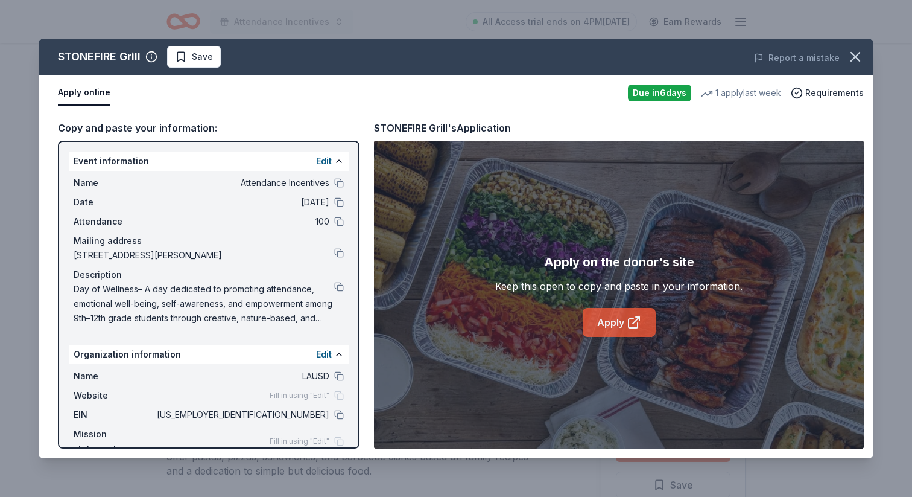
click at [613, 323] on link "Apply" at bounding box center [619, 322] width 73 height 29
click at [858, 51] on icon "button" at bounding box center [855, 56] width 17 height 17
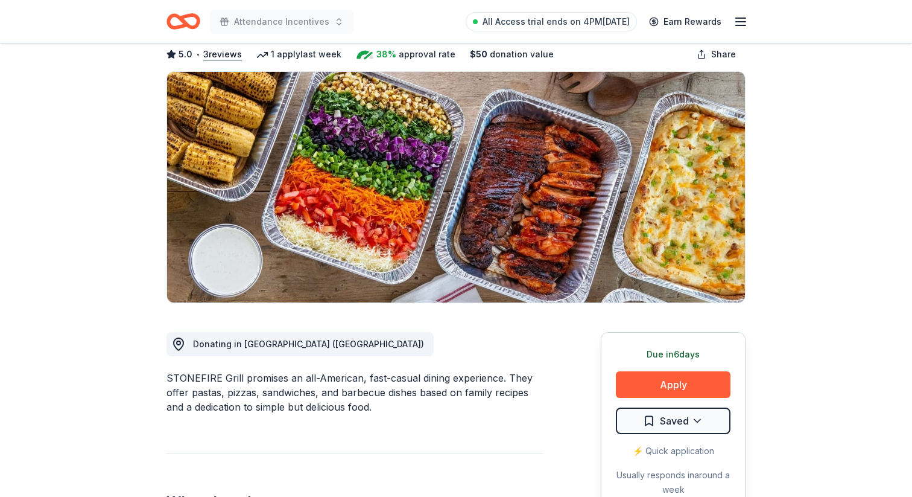
scroll to position [95, 0]
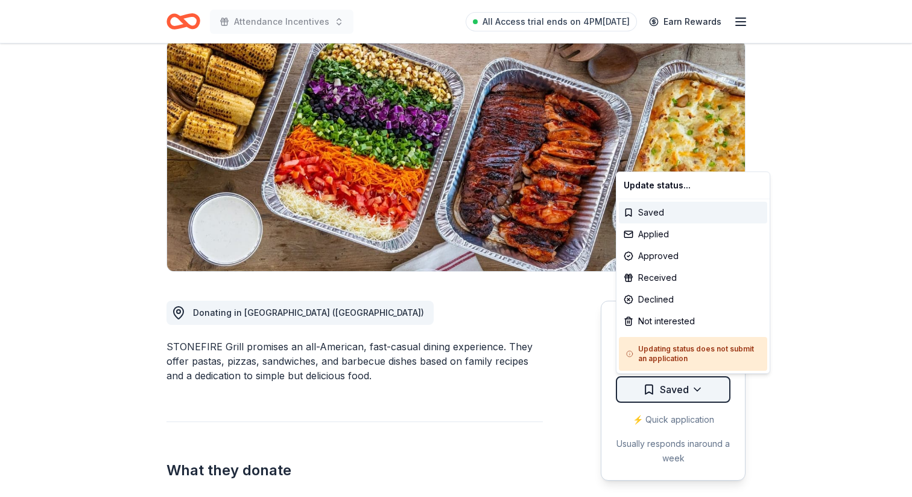
click at [699, 390] on html "Attendance Incentives All Access trial ends on 4PM[DATE] Earn Rewards Due [DATE…" at bounding box center [456, 153] width 912 height 497
click at [653, 233] on div "Applied" at bounding box center [693, 234] width 148 height 22
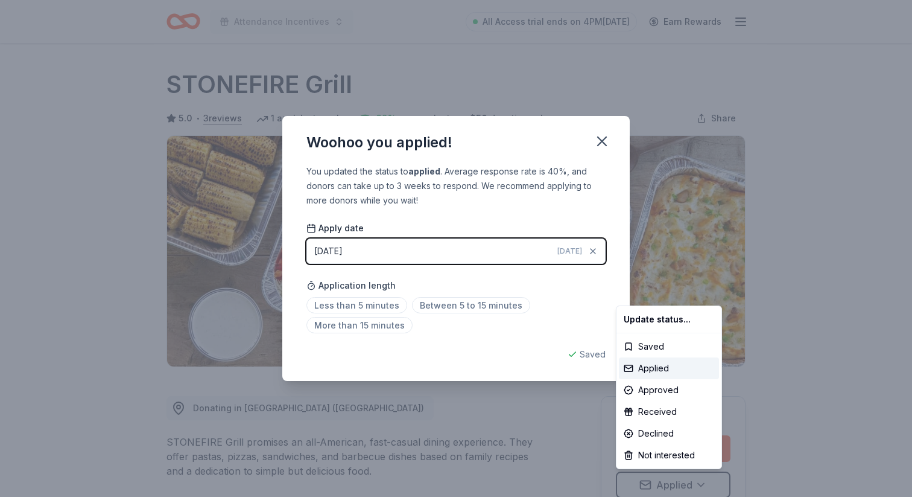
click at [603, 141] on html "Attendance Incentives All Access trial ends on 4PM[DATE] Earn Rewards Due [DATE…" at bounding box center [456, 248] width 912 height 497
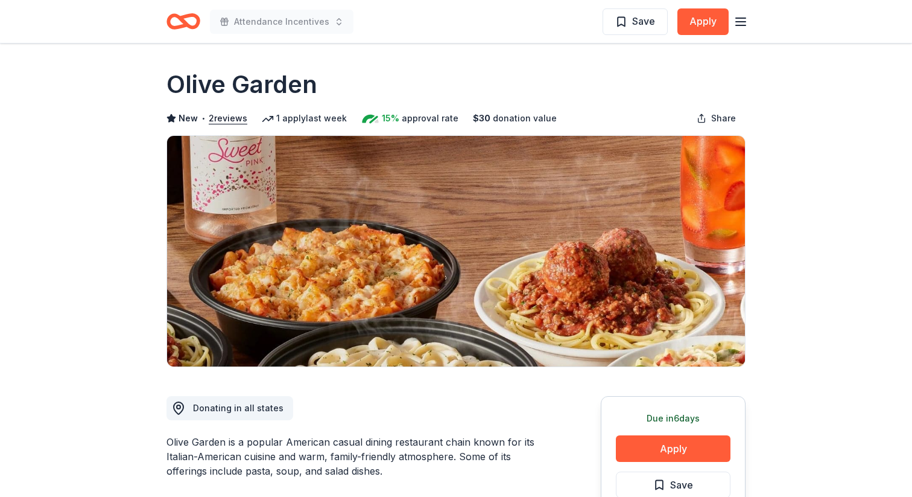
scroll to position [1250, 0]
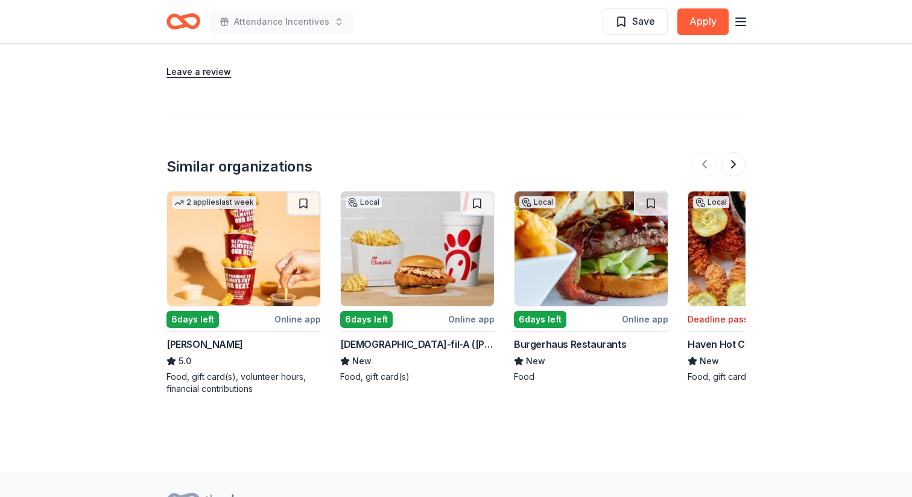
click at [375, 290] on img at bounding box center [417, 248] width 153 height 115
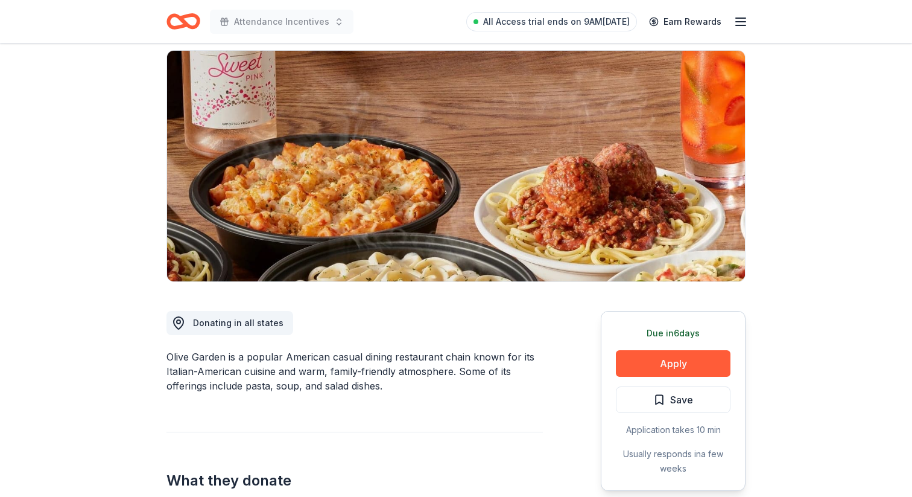
scroll to position [130, 0]
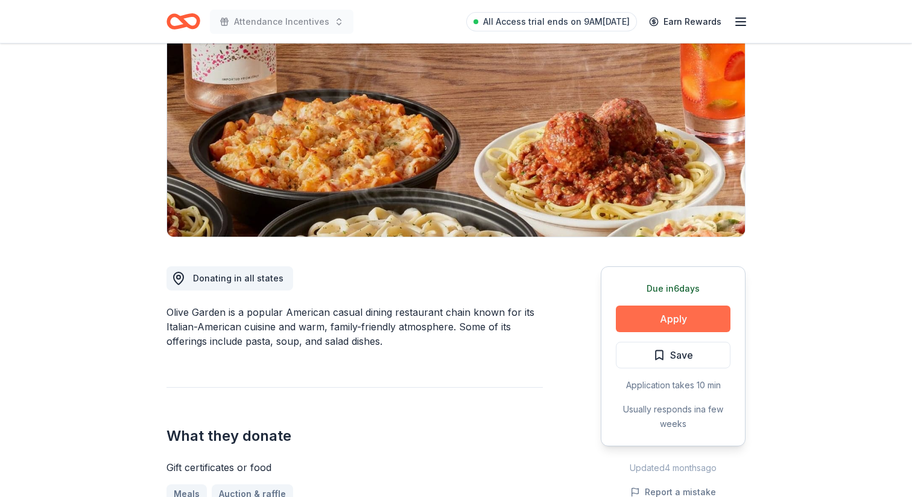
click at [695, 316] on button "Apply" at bounding box center [673, 318] width 115 height 27
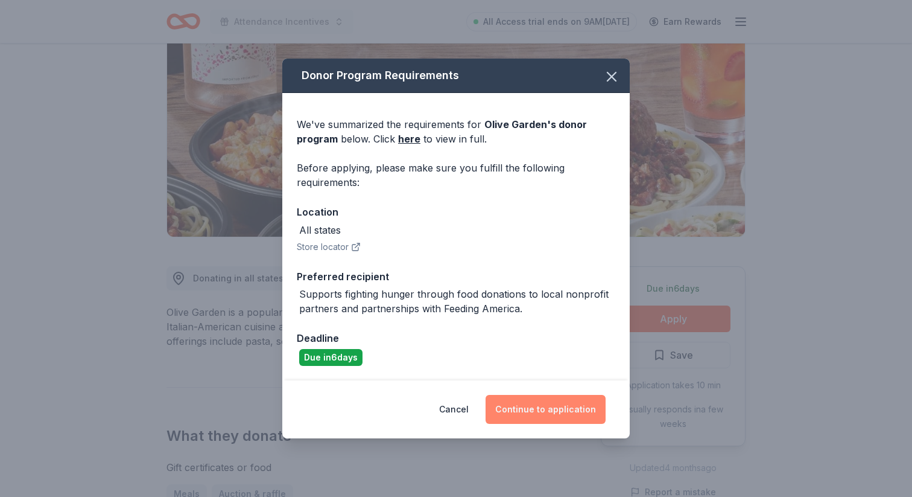
click at [530, 407] on button "Continue to application" at bounding box center [546, 409] width 120 height 29
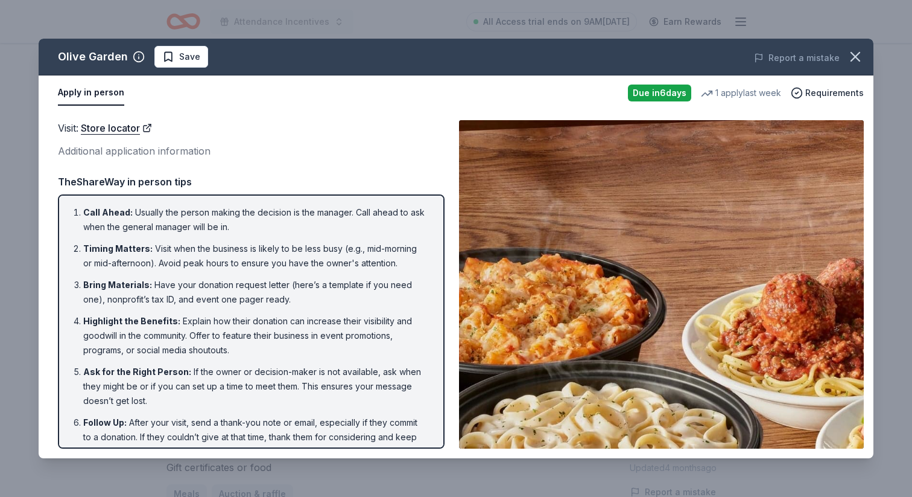
click at [97, 94] on button "Apply in person" at bounding box center [91, 92] width 66 height 25
click at [209, 247] on li "Timing Matters : Visit when the business is likely to be less busy (e.g., mid-m…" at bounding box center [254, 255] width 343 height 29
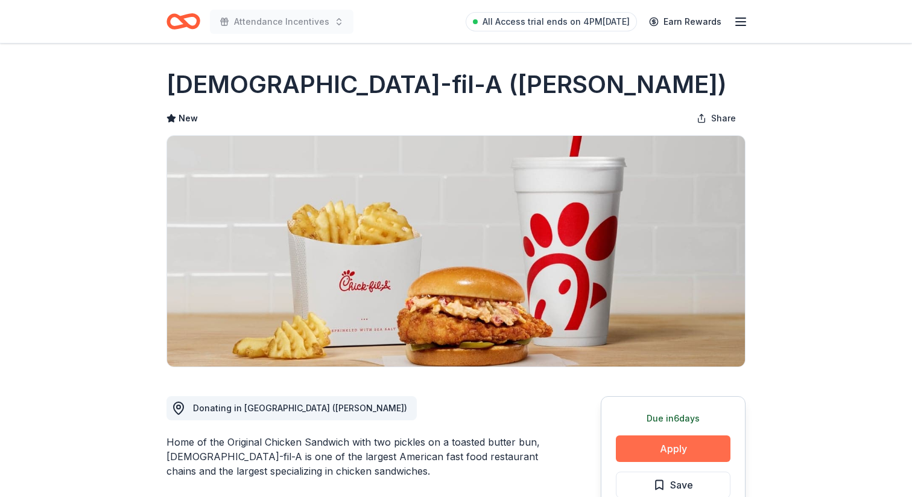
click at [640, 451] on button "Apply" at bounding box center [673, 448] width 115 height 27
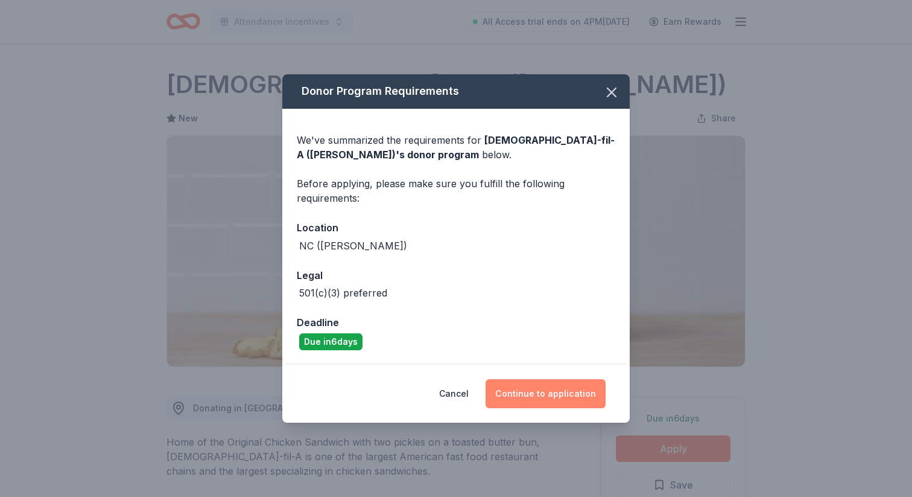
click at [553, 396] on button "Continue to application" at bounding box center [546, 393] width 120 height 29
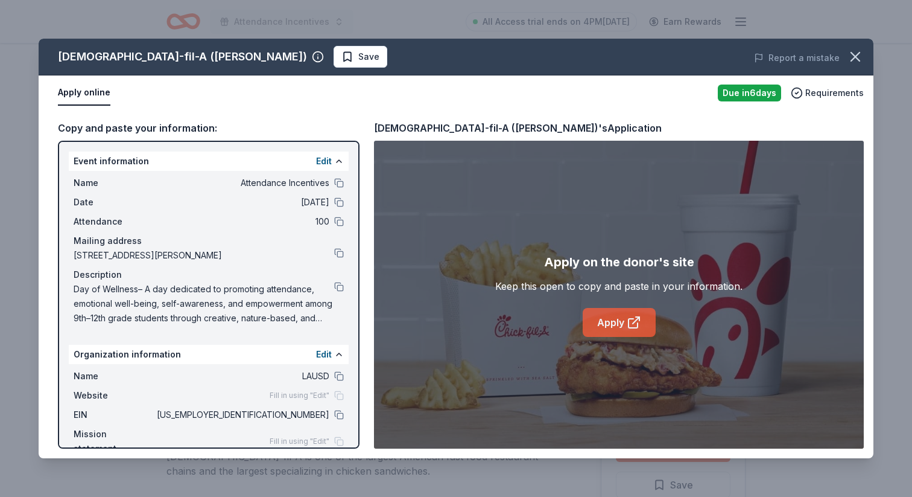
click at [618, 329] on link "Apply" at bounding box center [619, 322] width 73 height 29
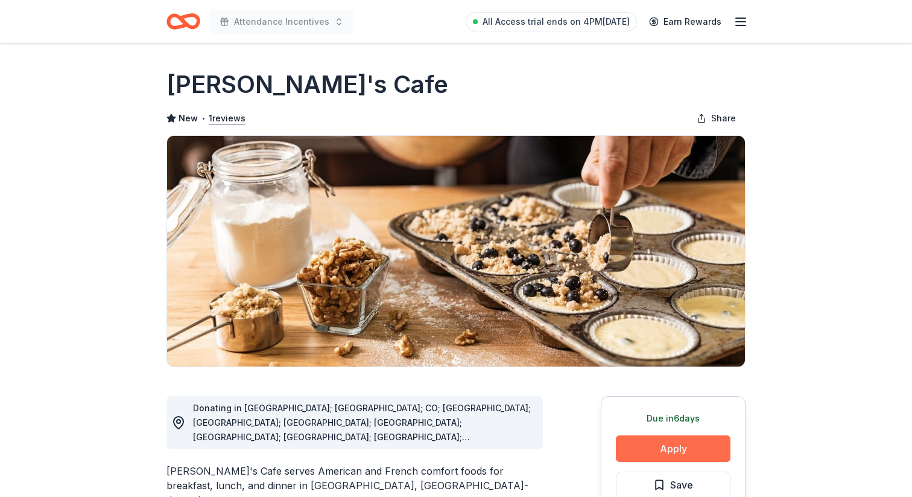
click at [673, 450] on button "Apply" at bounding box center [673, 448] width 115 height 27
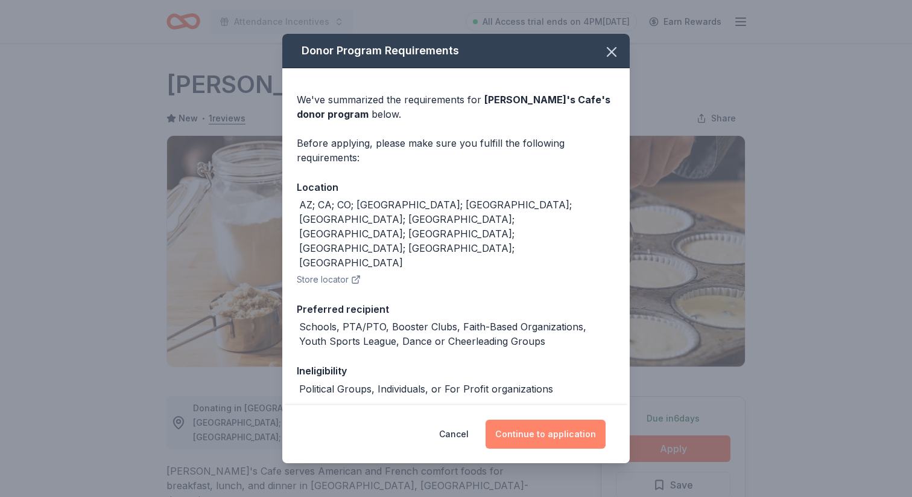
click at [585, 439] on button "Continue to application" at bounding box center [546, 433] width 120 height 29
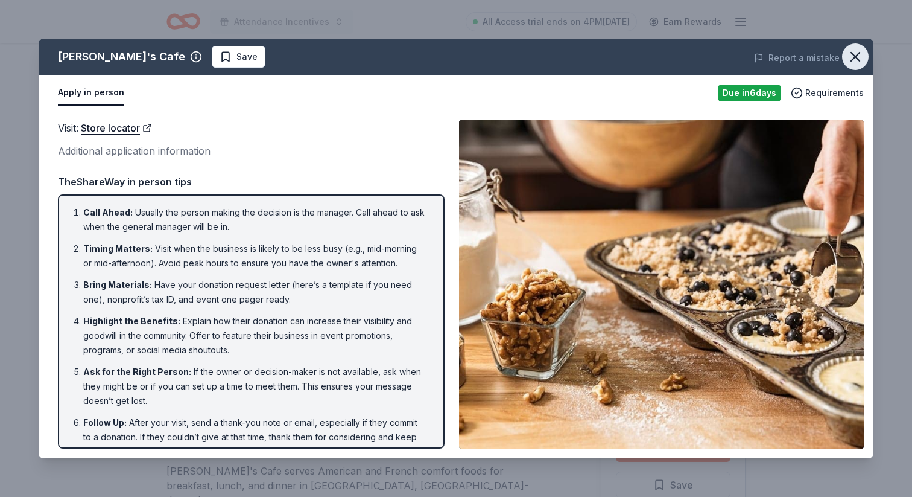
click at [859, 52] on icon "button" at bounding box center [855, 56] width 8 height 8
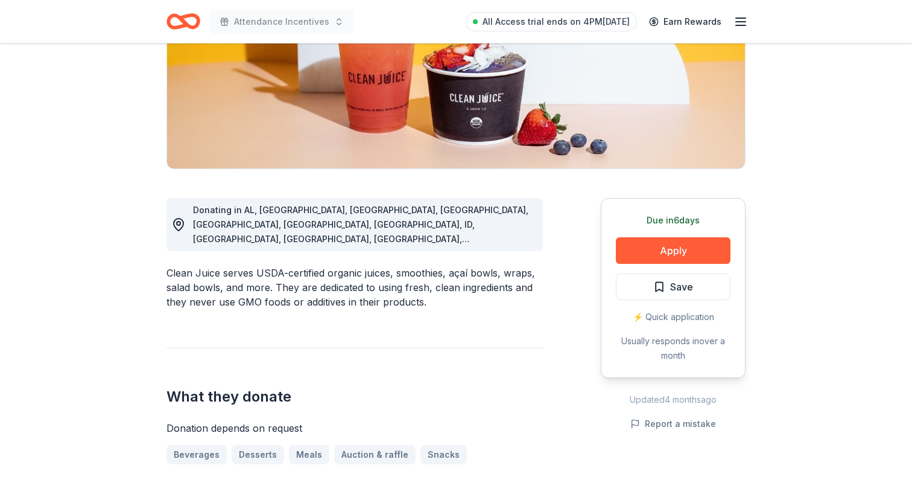
scroll to position [257, 0]
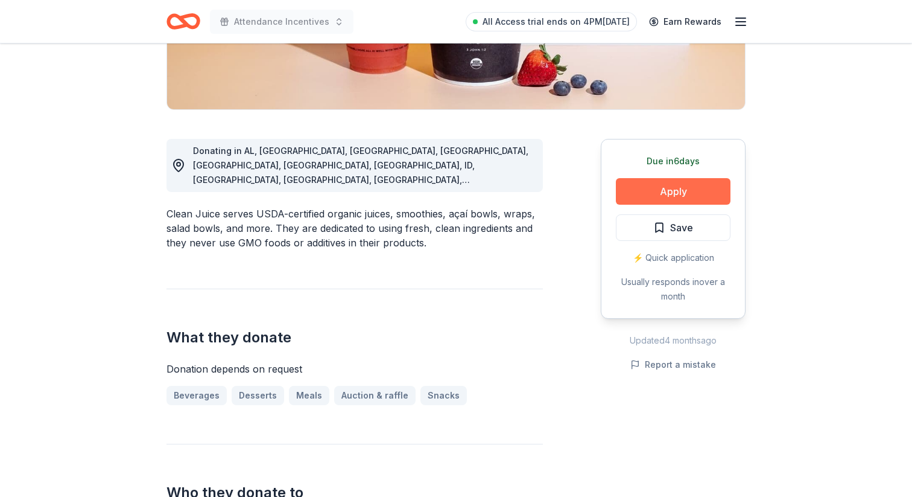
click at [673, 191] on button "Apply" at bounding box center [673, 191] width 115 height 27
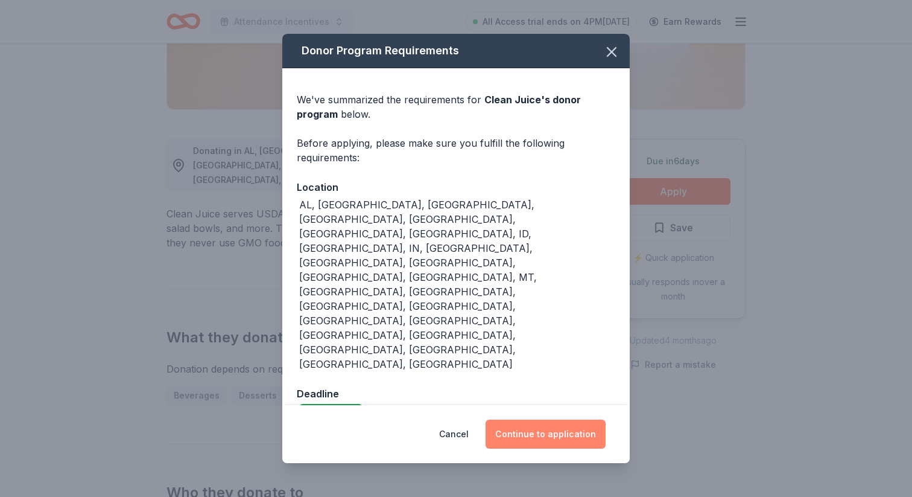
click at [535, 419] on button "Continue to application" at bounding box center [546, 433] width 120 height 29
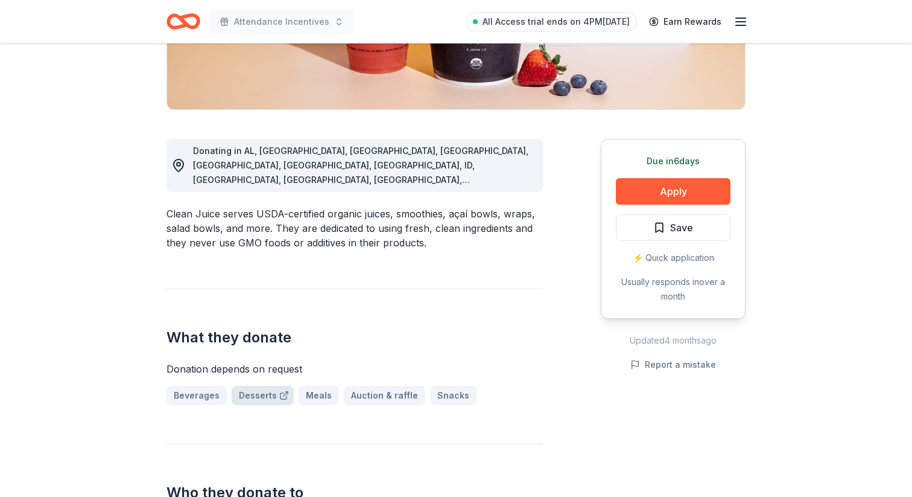
scroll to position [8, 0]
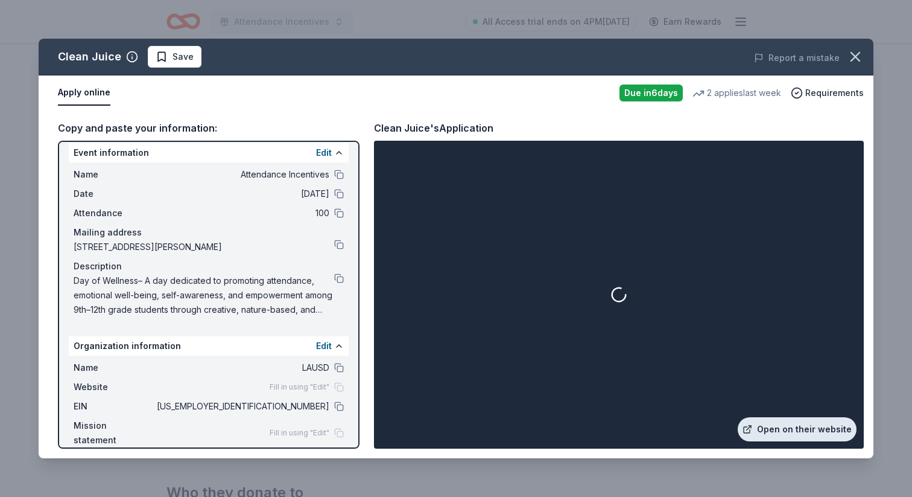
click at [795, 427] on link "Open on their website" at bounding box center [797, 429] width 119 height 24
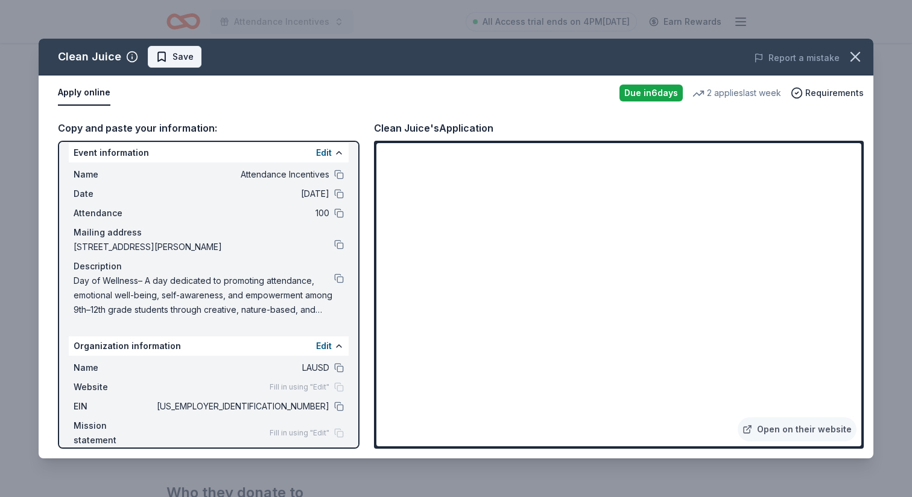
click at [192, 56] on button "Save" at bounding box center [175, 57] width 54 height 22
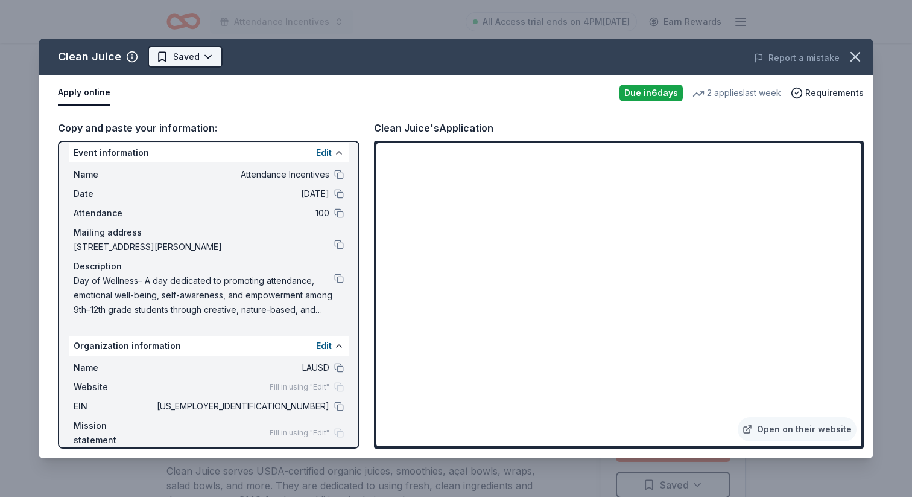
click at [195, 59] on html "Attendance Incentives All Access trial ends on 4PM[DATE] Earn Rewards Due [DATE…" at bounding box center [456, 248] width 912 height 497
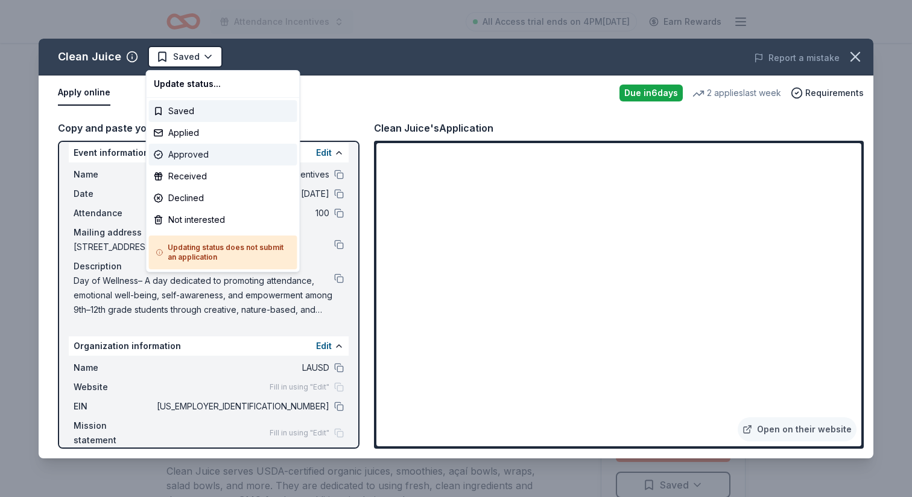
click at [193, 148] on div "Approved" at bounding box center [223, 155] width 148 height 22
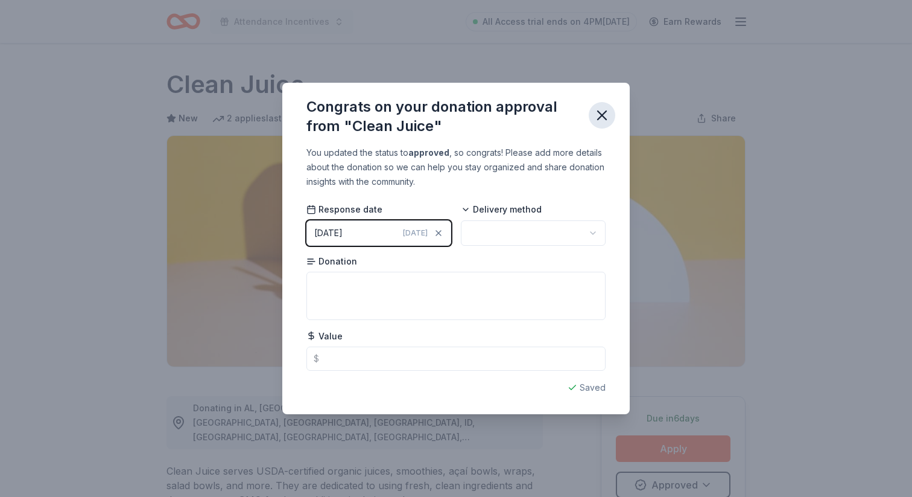
click at [605, 115] on icon "button" at bounding box center [602, 115] width 17 height 17
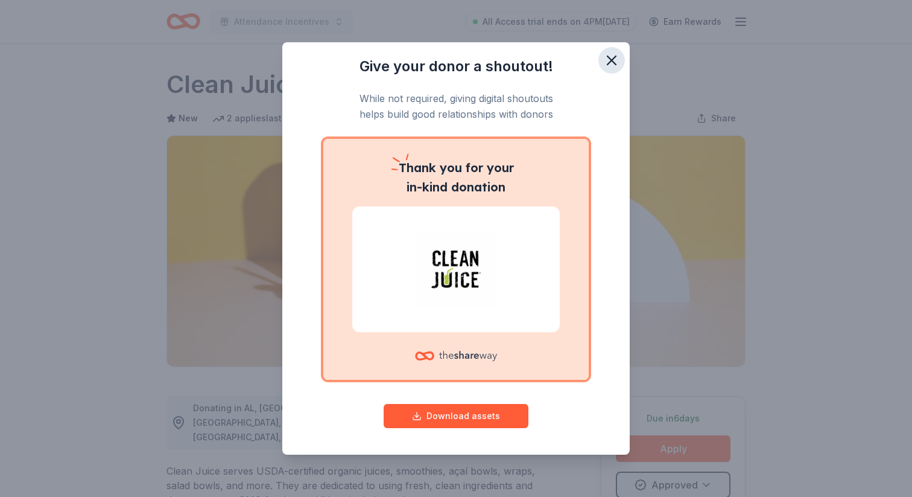
click at [609, 63] on icon "button" at bounding box center [612, 60] width 8 height 8
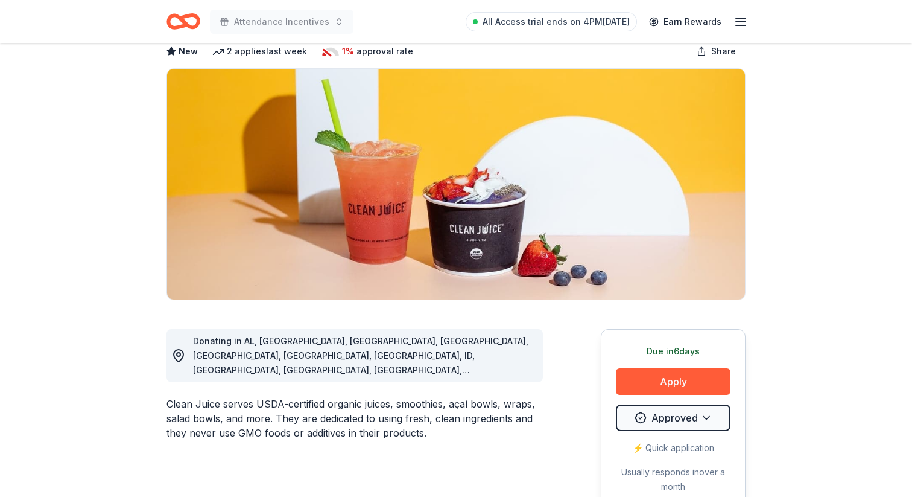
scroll to position [88, 0]
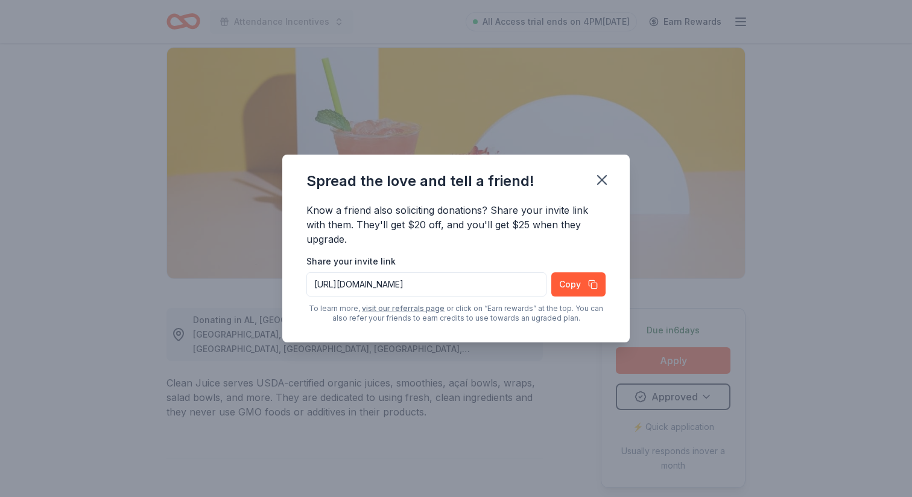
click at [718, 399] on div "Spread the love and tell a friend! Know a friend also soliciting donations? Sha…" at bounding box center [456, 248] width 912 height 497
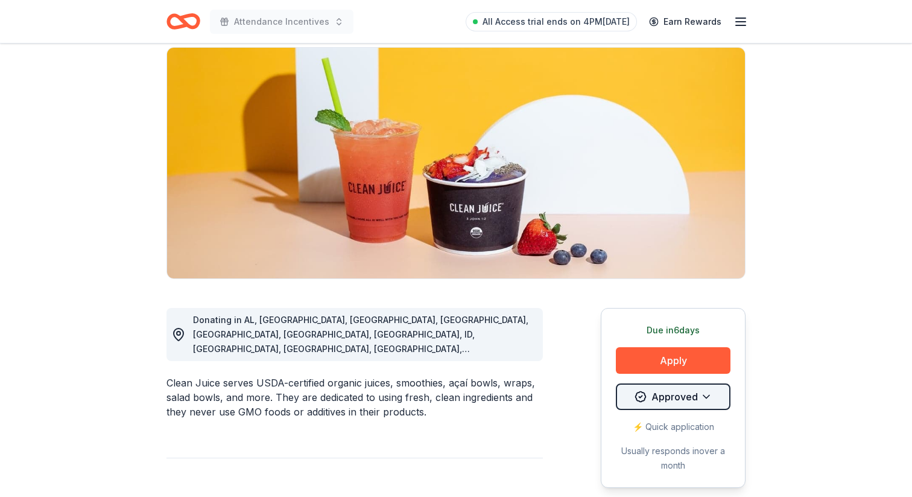
click at [702, 395] on html "Attendance Incentives All Access trial ends on 4PM, 10/22 Earn Rewards Due in 6…" at bounding box center [456, 160] width 912 height 497
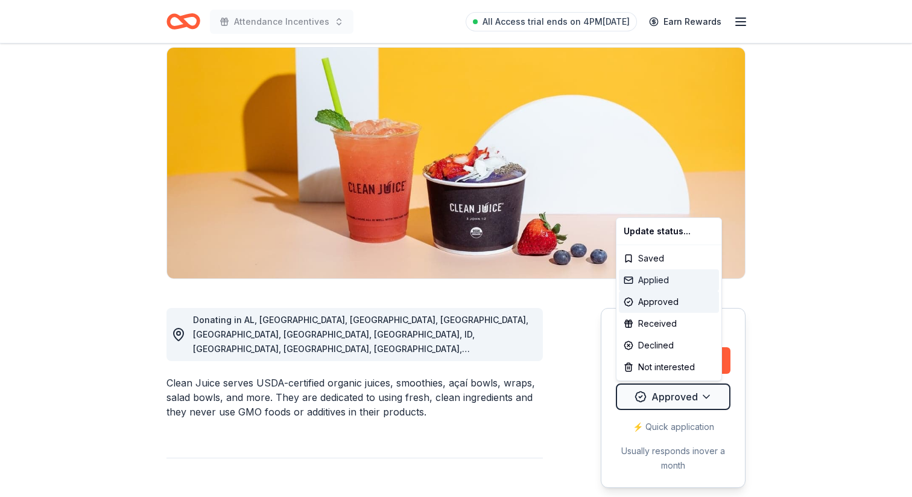
click at [669, 278] on div "Applied" at bounding box center [669, 280] width 100 height 22
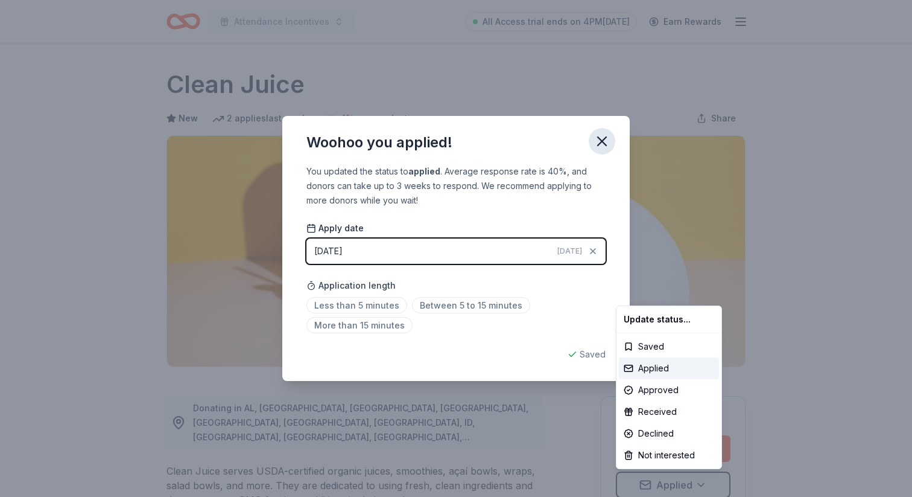
click at [602, 144] on html "Attendance Incentives All Access trial ends on 4PM, 10/22 Earn Rewards Due in 6…" at bounding box center [456, 248] width 912 height 497
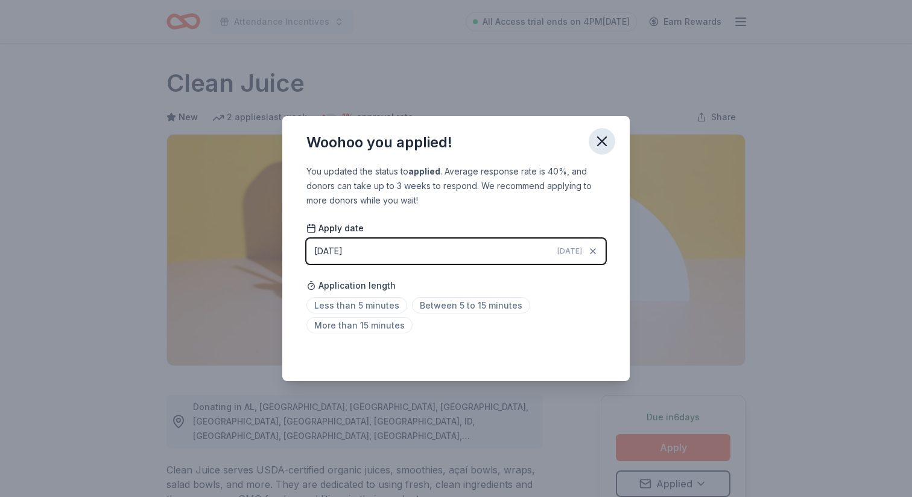
click at [601, 140] on icon "button" at bounding box center [602, 141] width 8 height 8
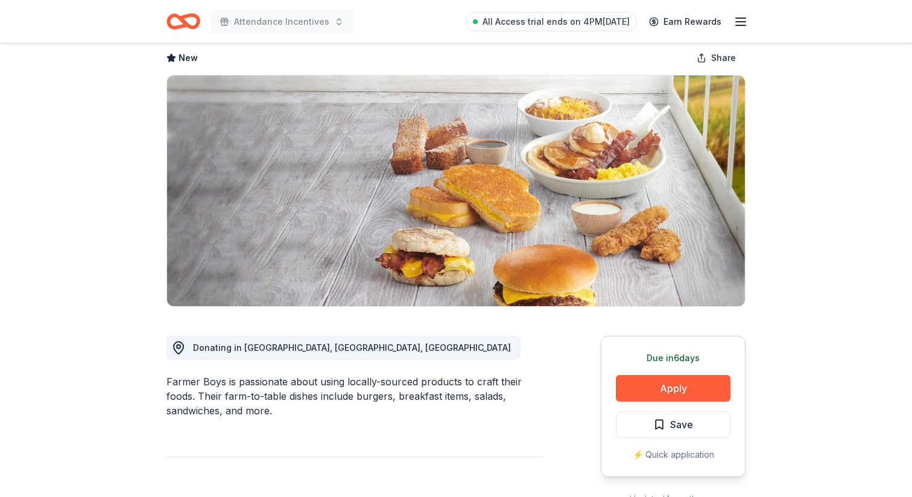
scroll to position [61, 0]
click at [656, 379] on button "Apply" at bounding box center [673, 387] width 115 height 27
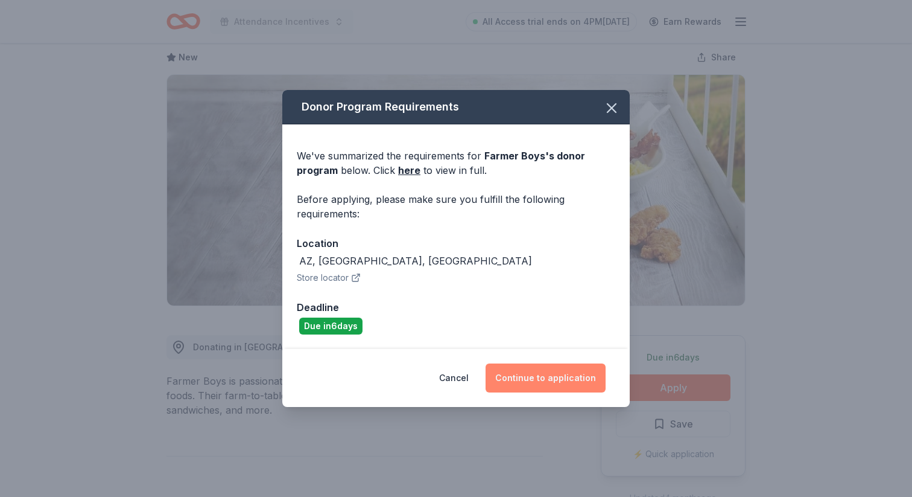
click at [550, 392] on button "Continue to application" at bounding box center [546, 377] width 120 height 29
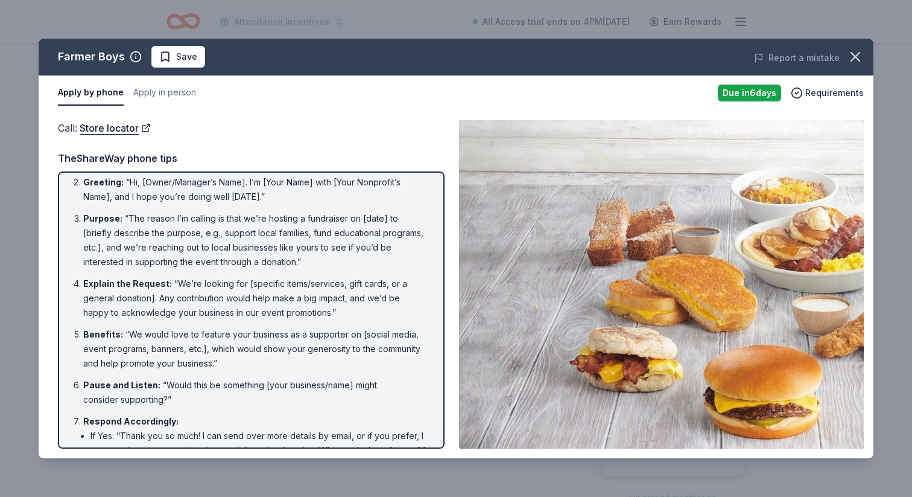
scroll to position [0, 0]
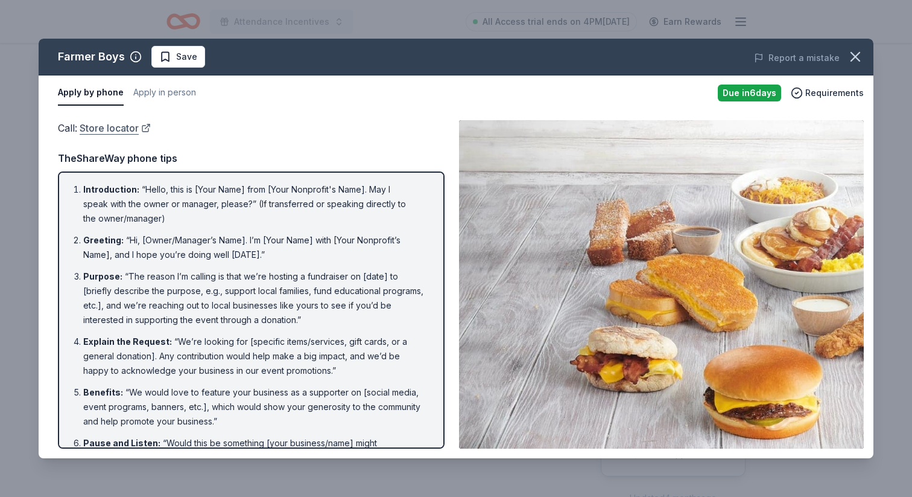
click at [117, 129] on link "Store locator" at bounding box center [115, 128] width 71 height 16
click at [856, 52] on icon "button" at bounding box center [855, 56] width 17 height 17
